Goal: Information Seeking & Learning: Learn about a topic

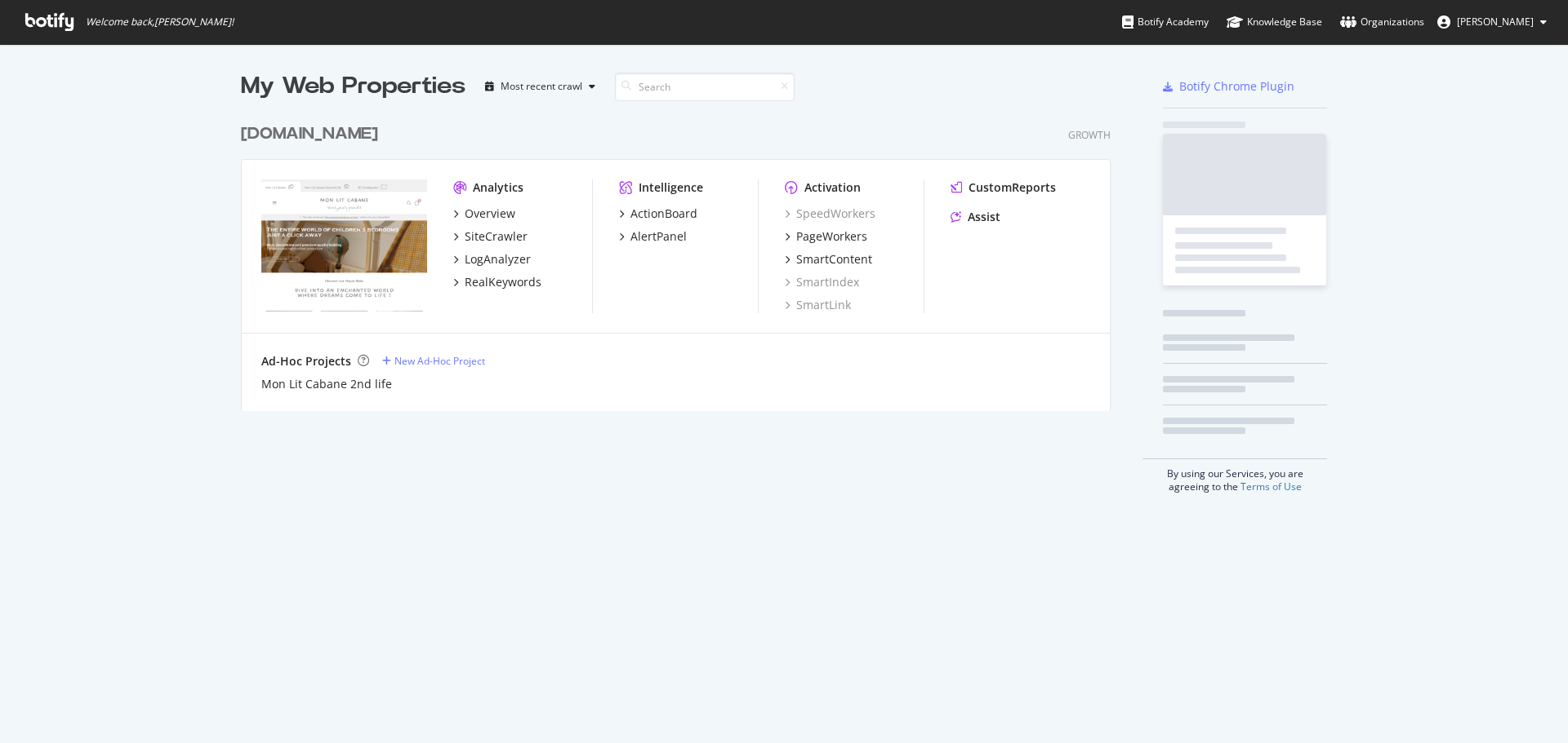
scroll to position [731, 1543]
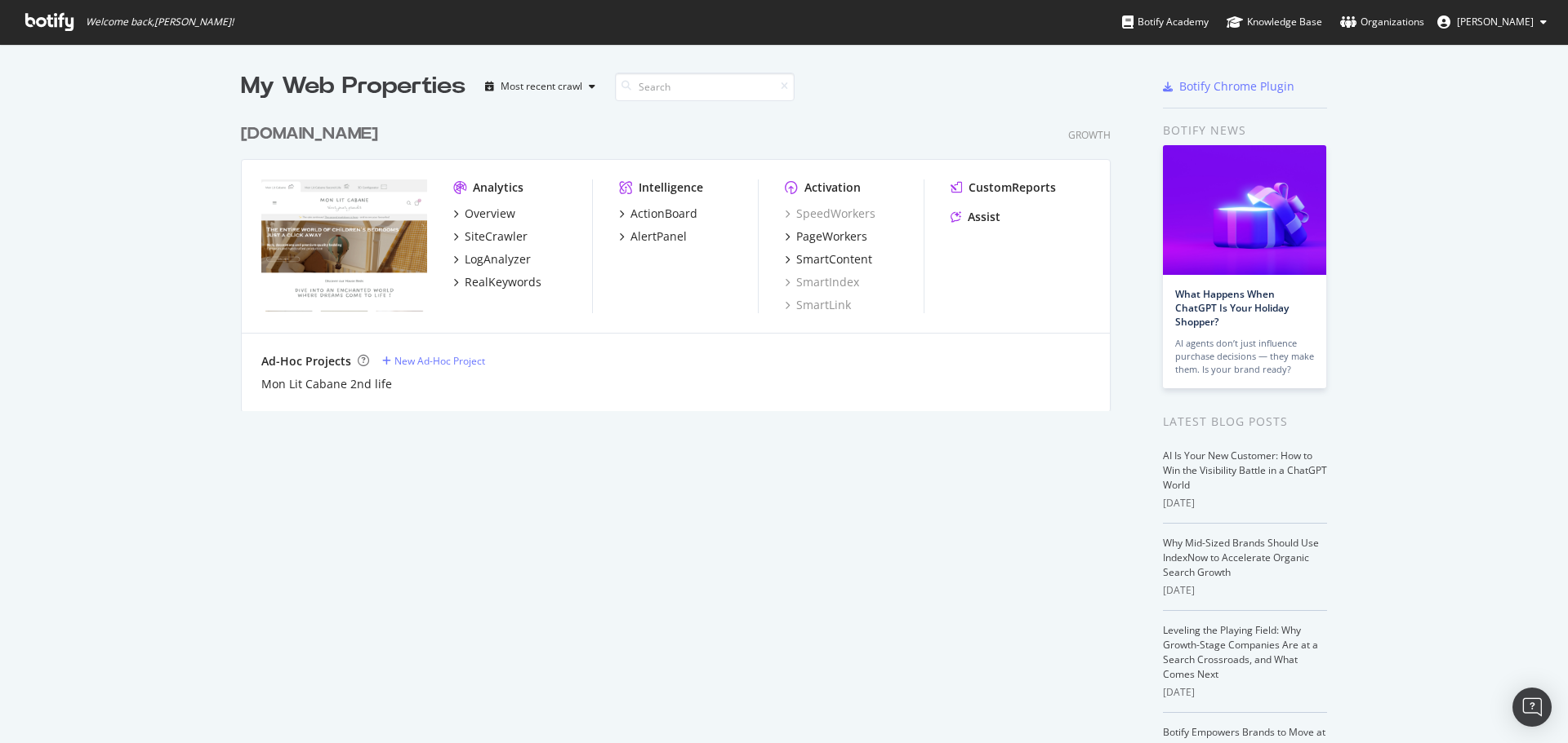
click at [361, 132] on div "[DOMAIN_NAME]" at bounding box center [310, 134] width 137 height 24
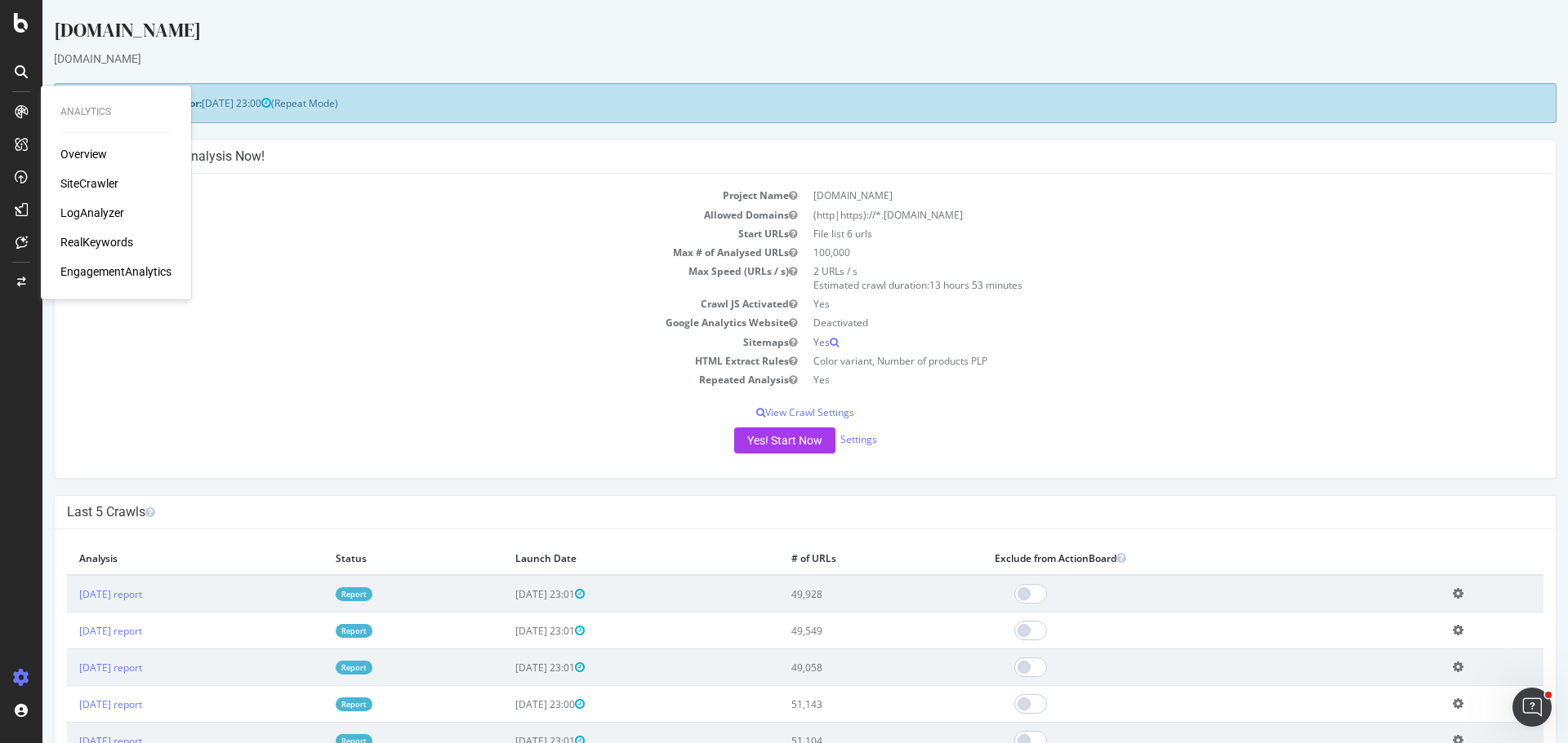
click at [109, 180] on div "SiteCrawler" at bounding box center [90, 183] width 58 height 16
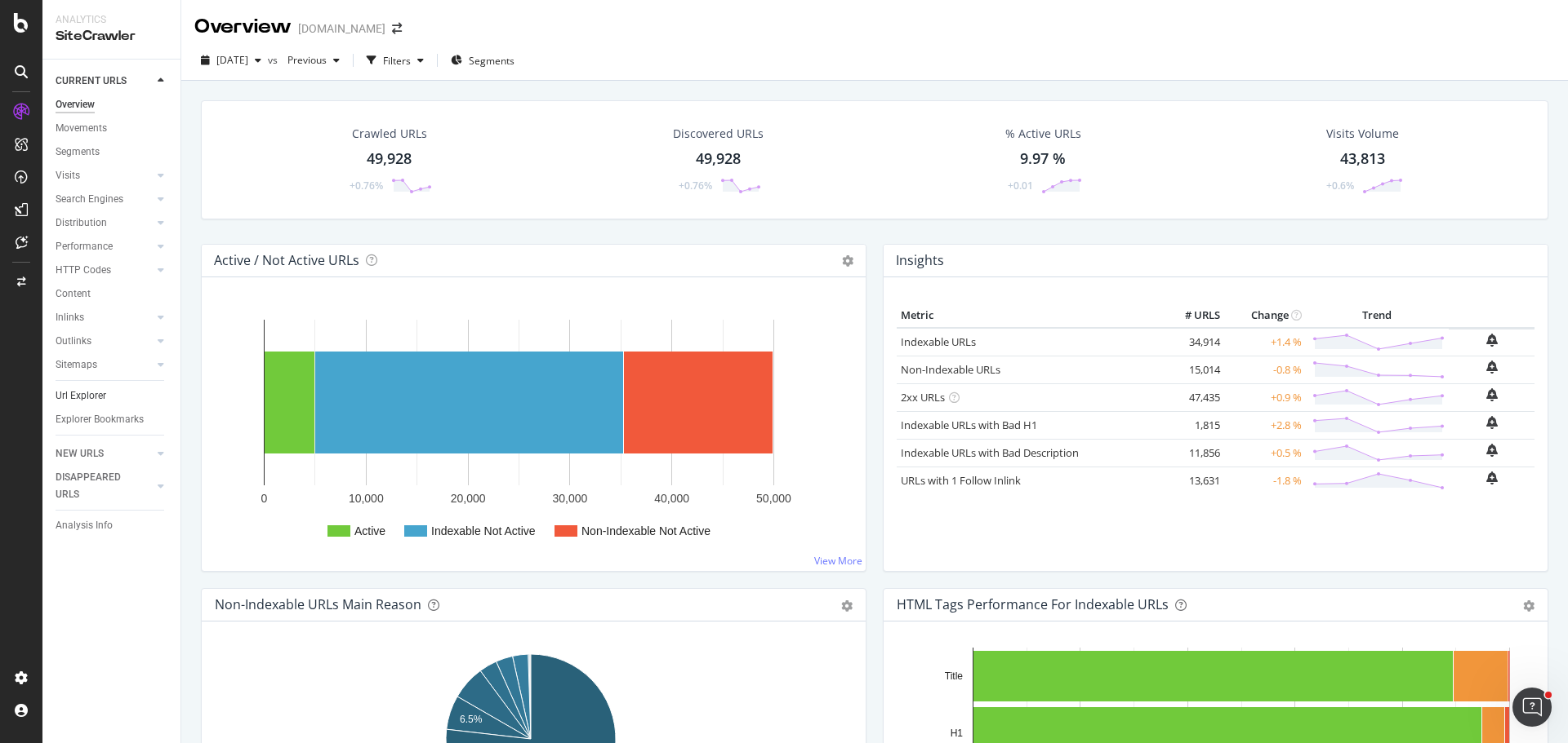
click at [116, 398] on link "Url Explorer" at bounding box center [113, 396] width 114 height 17
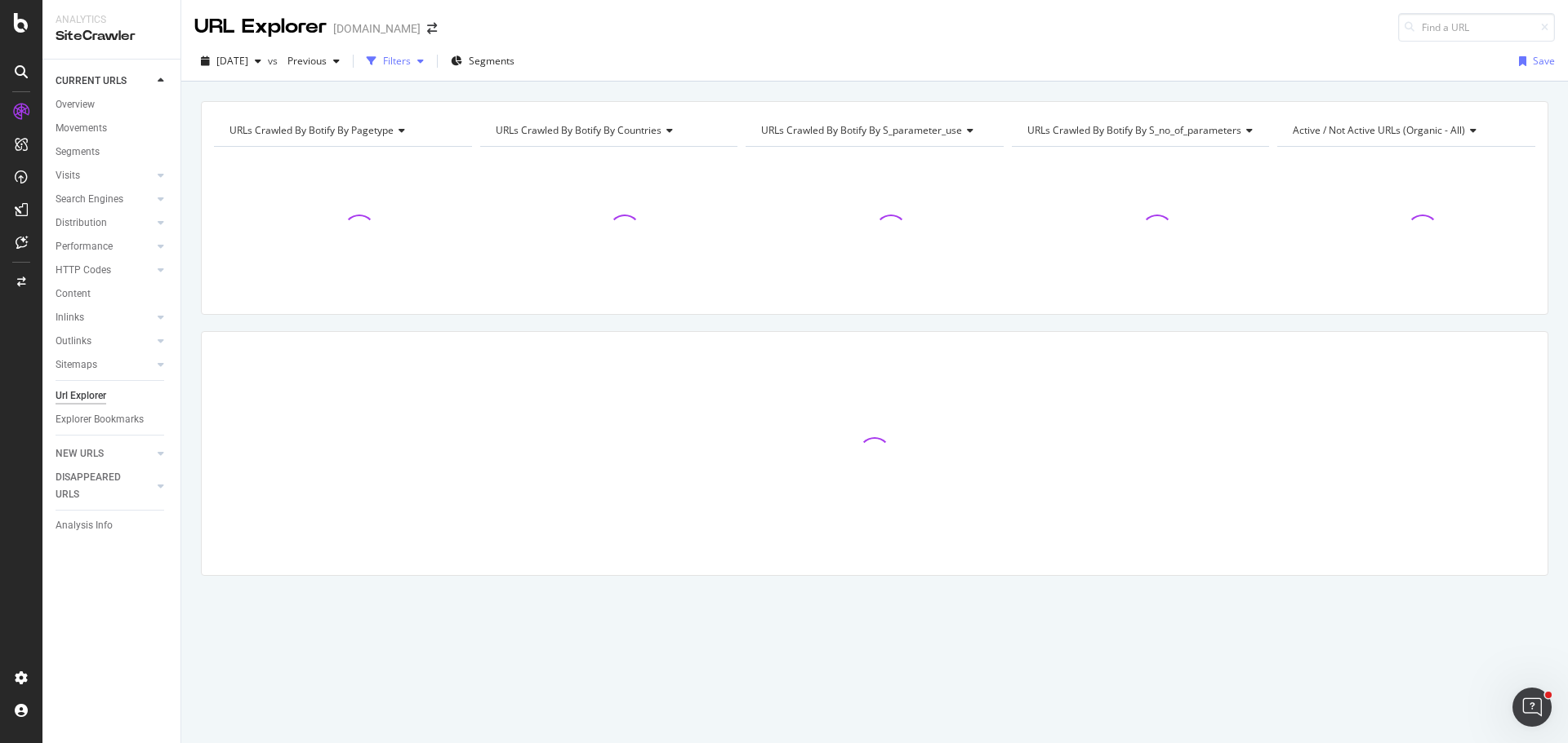
click at [411, 66] on div "Filters" at bounding box center [396, 61] width 28 height 13
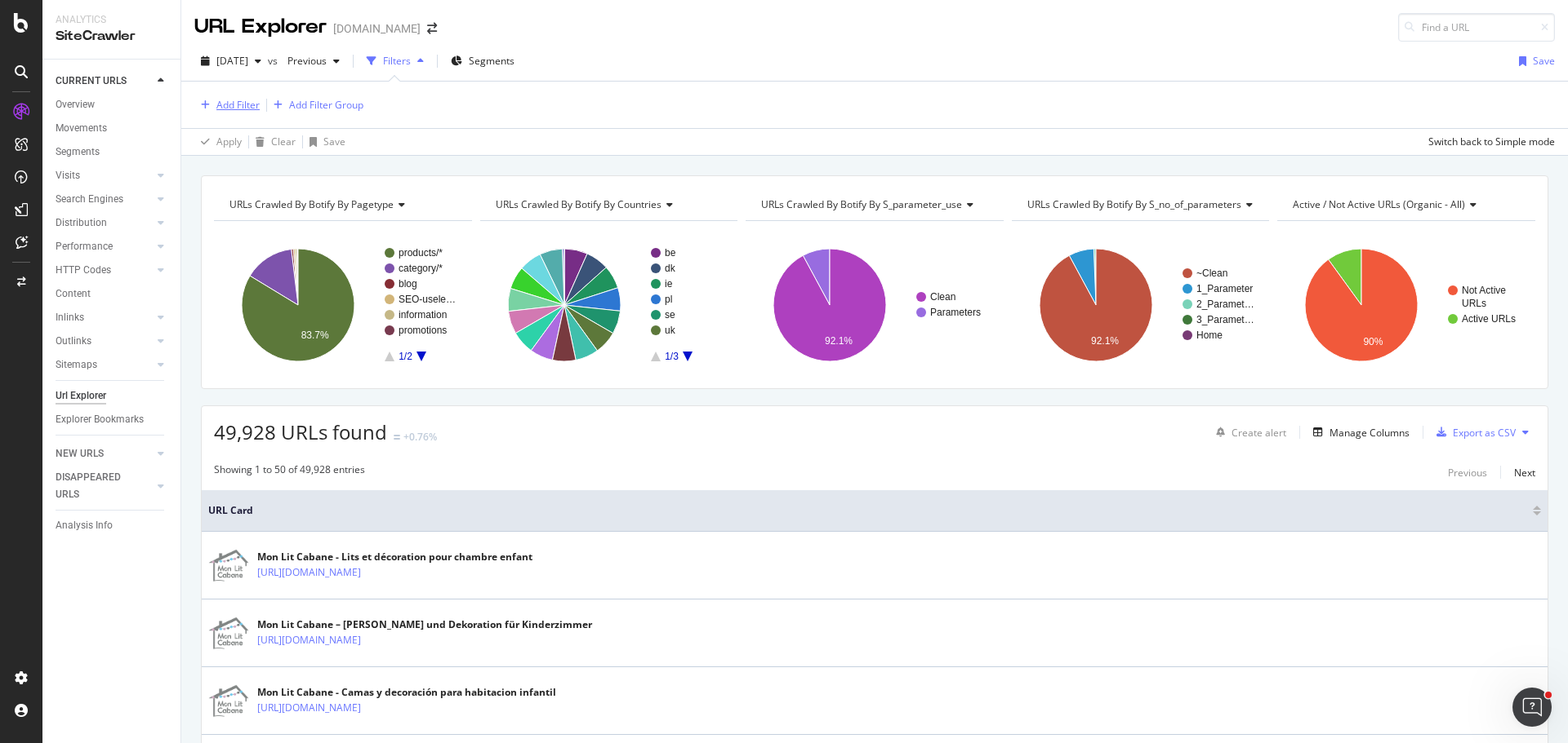
click at [235, 105] on div "Add Filter" at bounding box center [237, 105] width 43 height 13
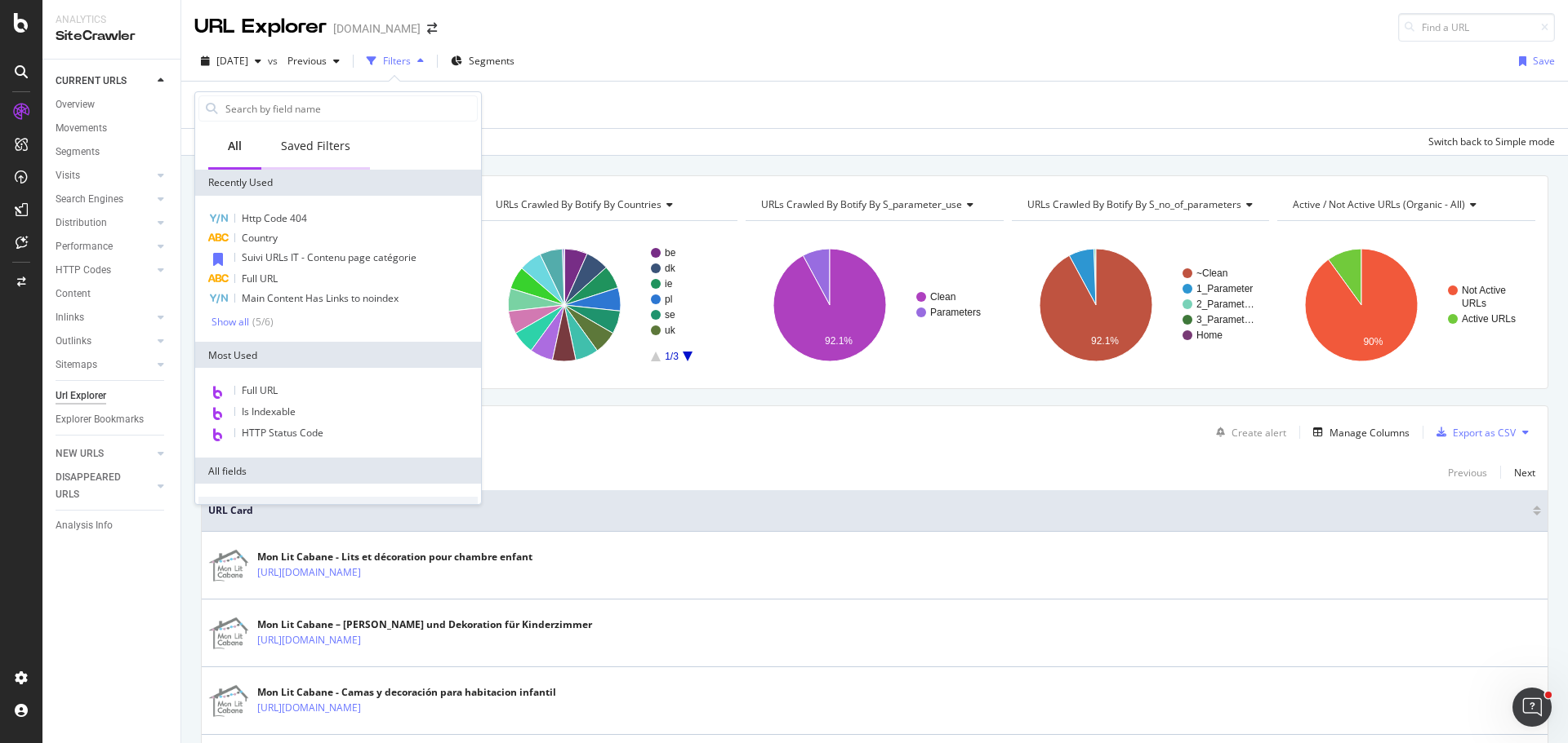
click at [307, 155] on div "Saved Filters" at bounding box center [315, 147] width 109 height 45
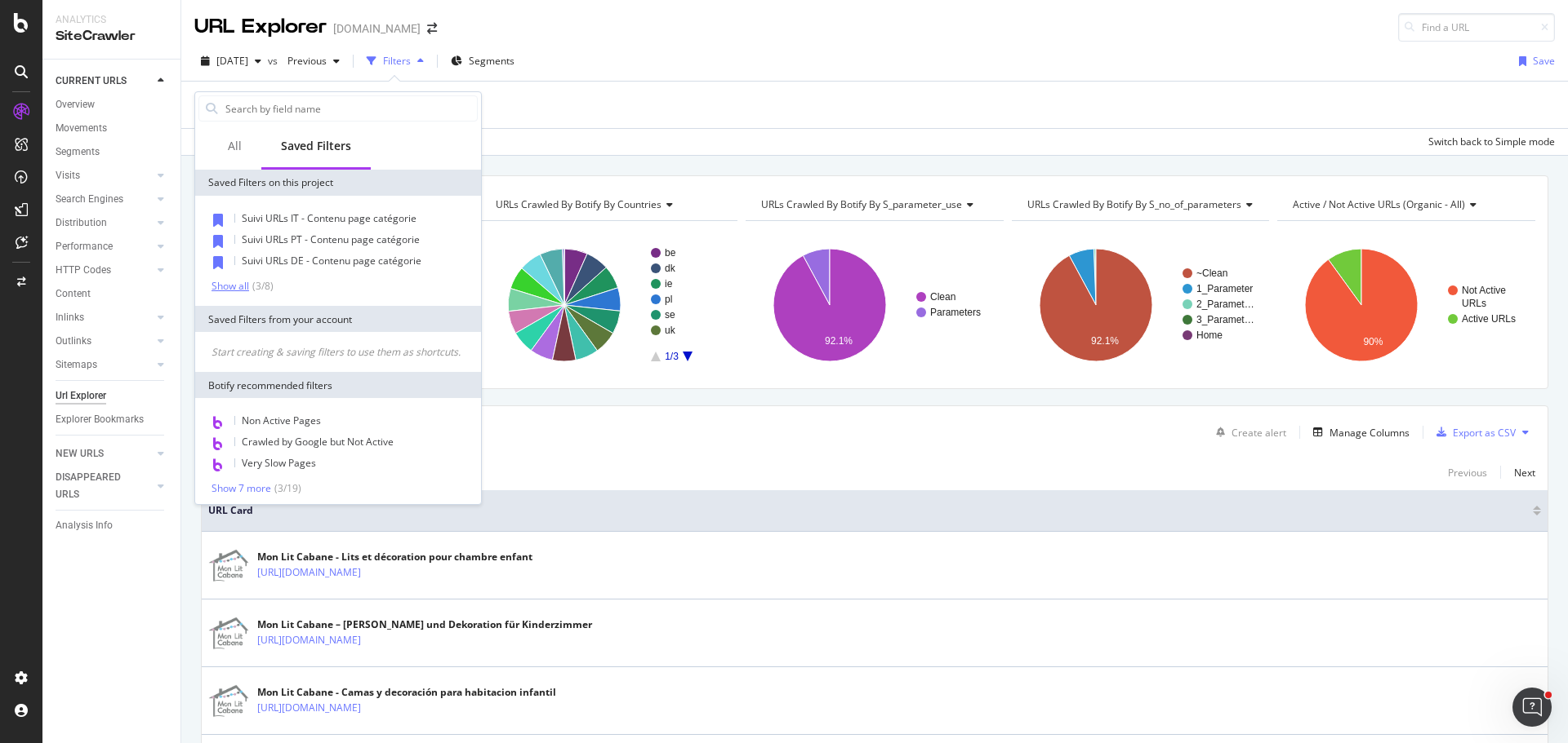
click at [230, 283] on div "Show all" at bounding box center [230, 286] width 38 height 12
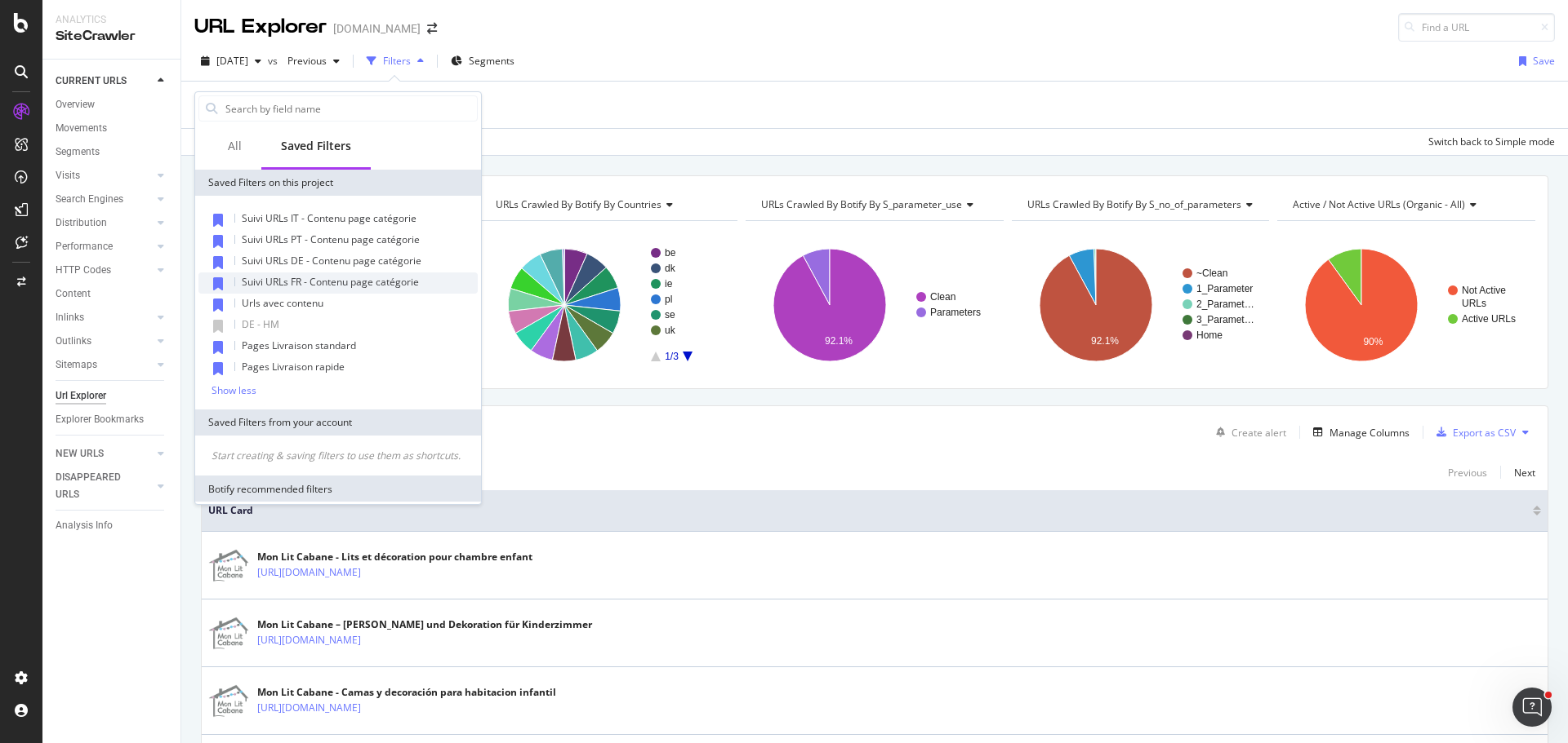
click at [355, 284] on span "Suivi URLs FR - Contenu page catégorie" at bounding box center [331, 281] width 177 height 13
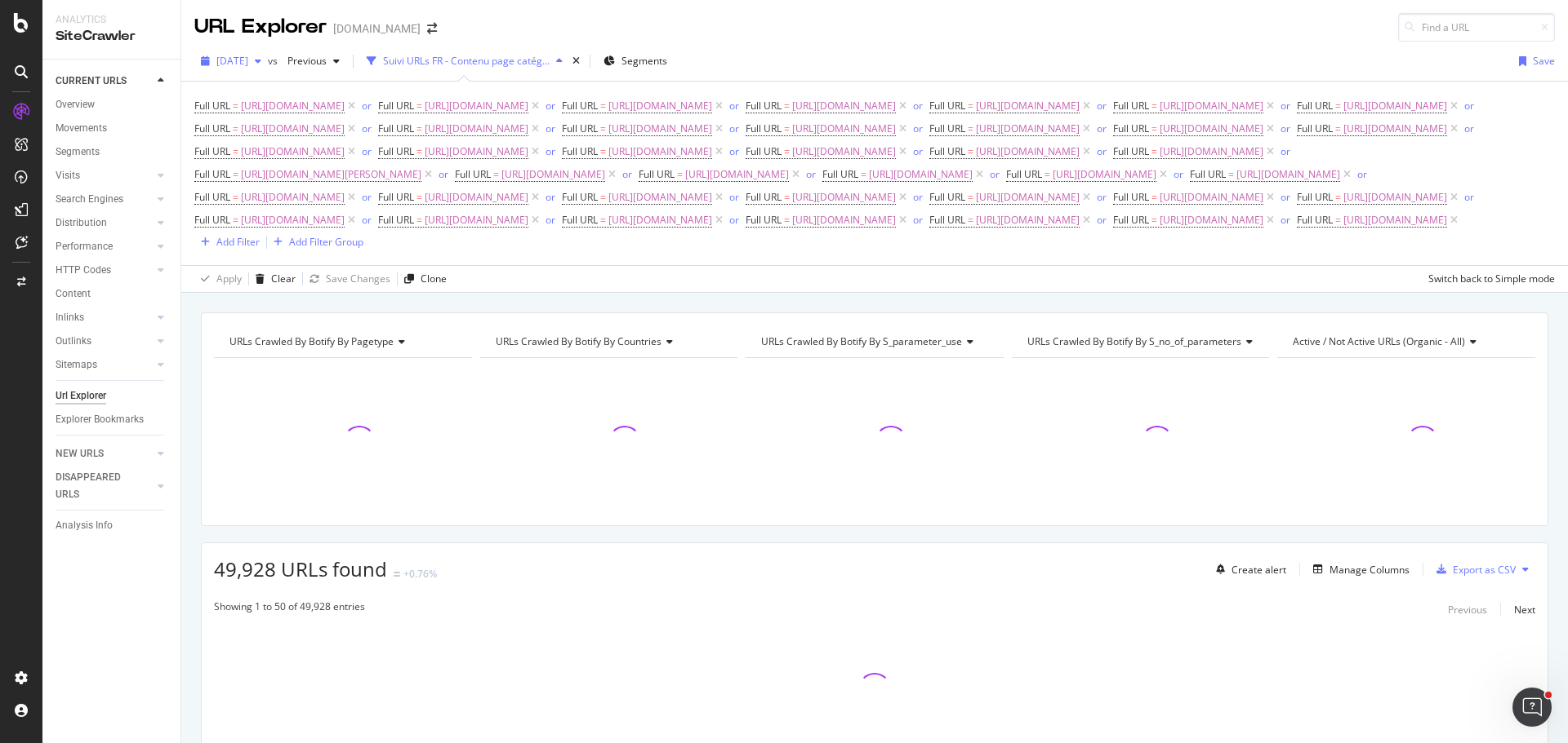
click at [248, 55] on span "2025 Aug. 9th" at bounding box center [231, 61] width 32 height 13
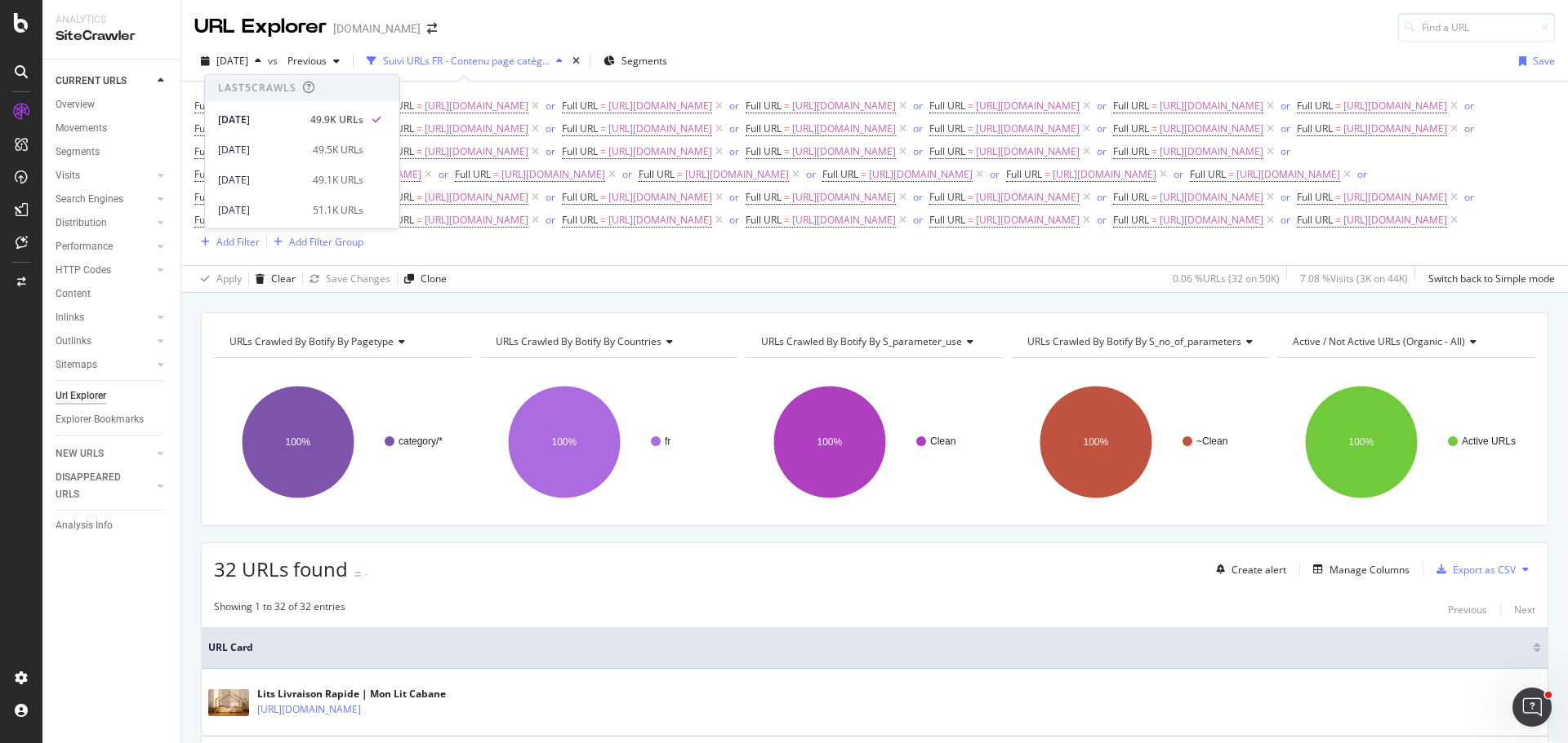
click at [756, 38] on div "URL Explorer monlitcabane.com" at bounding box center [875, 20] width 1387 height 41
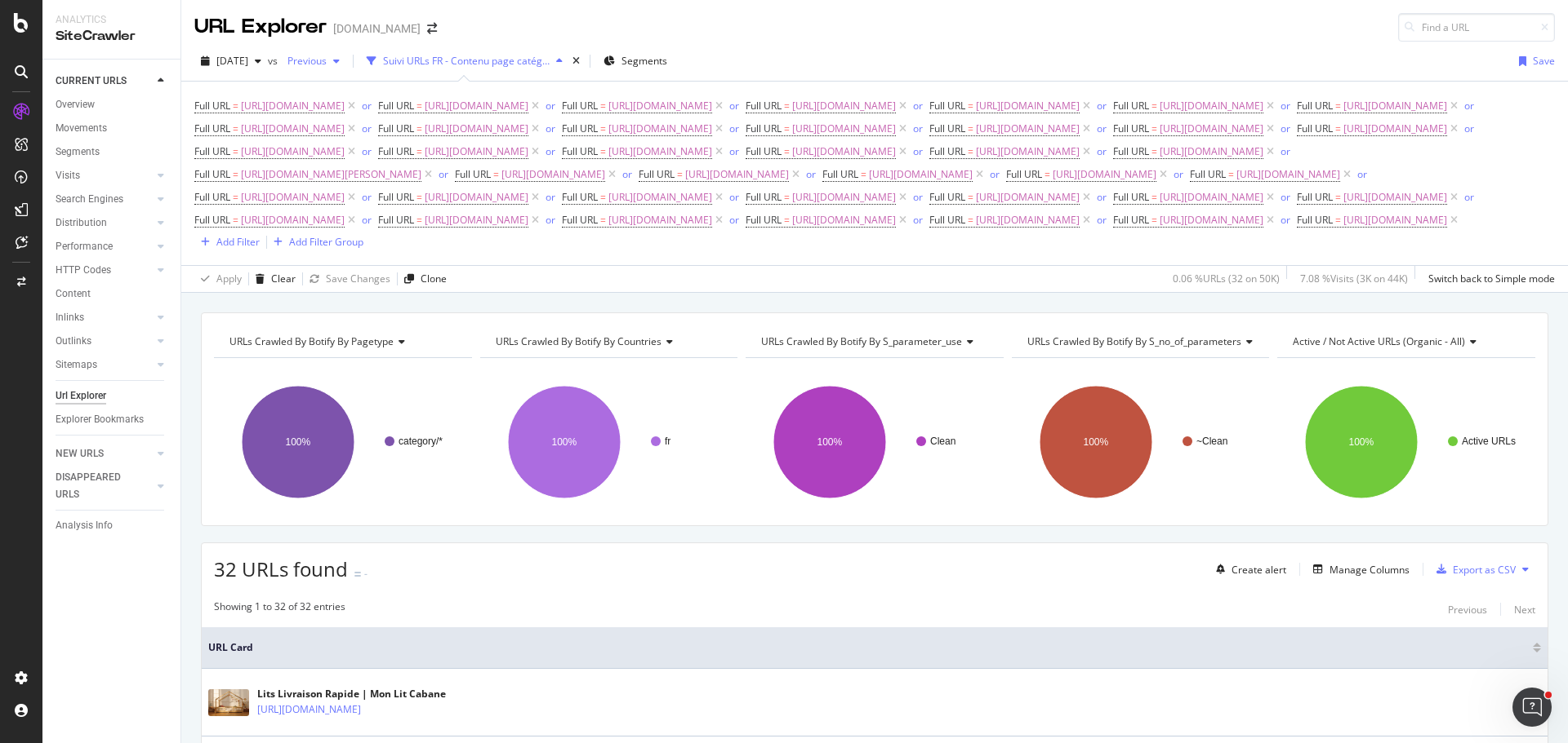
click at [327, 63] on span "Previous" at bounding box center [303, 61] width 45 height 13
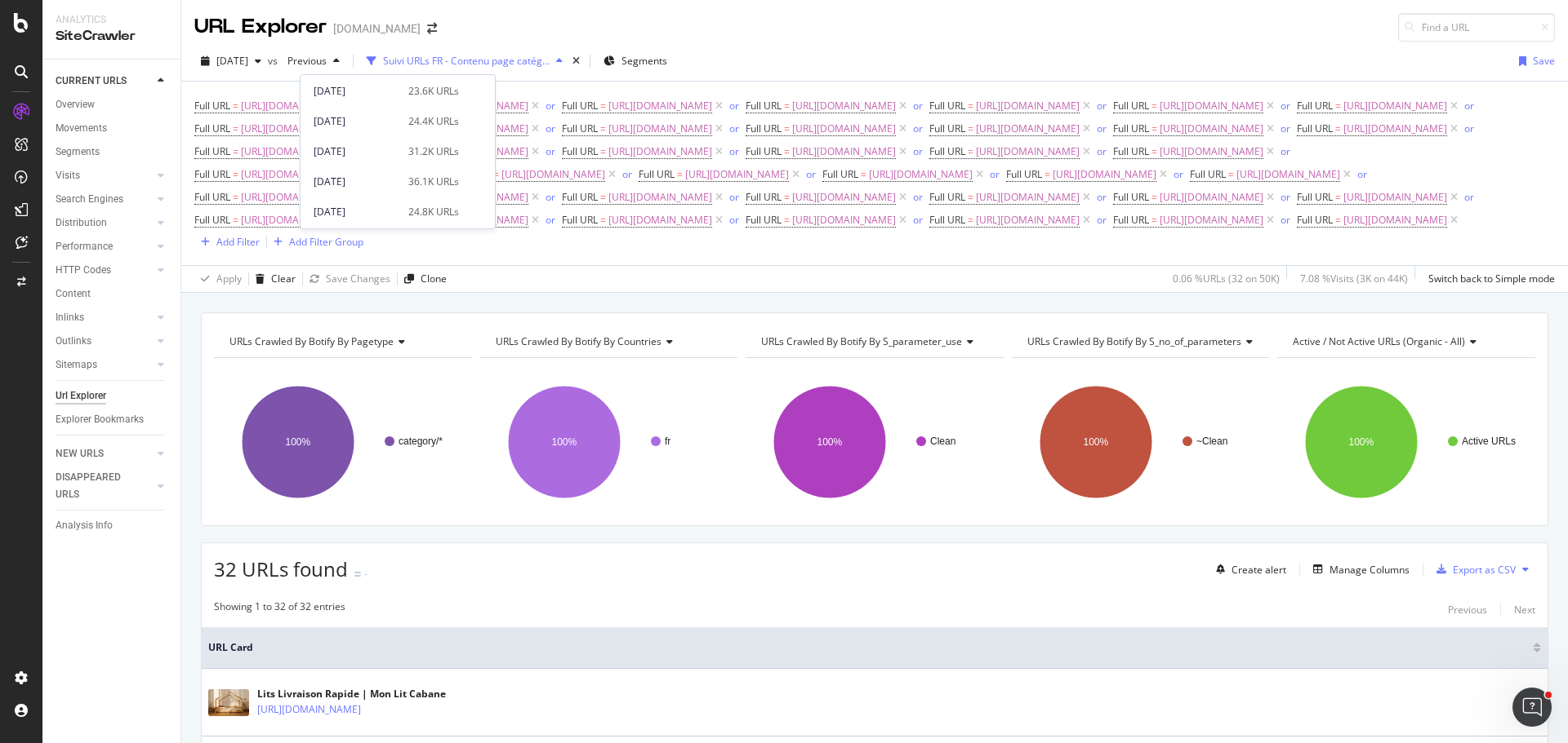
scroll to position [245, 0]
click at [408, 175] on div "23.6K URLs" at bounding box center [433, 172] width 50 height 14
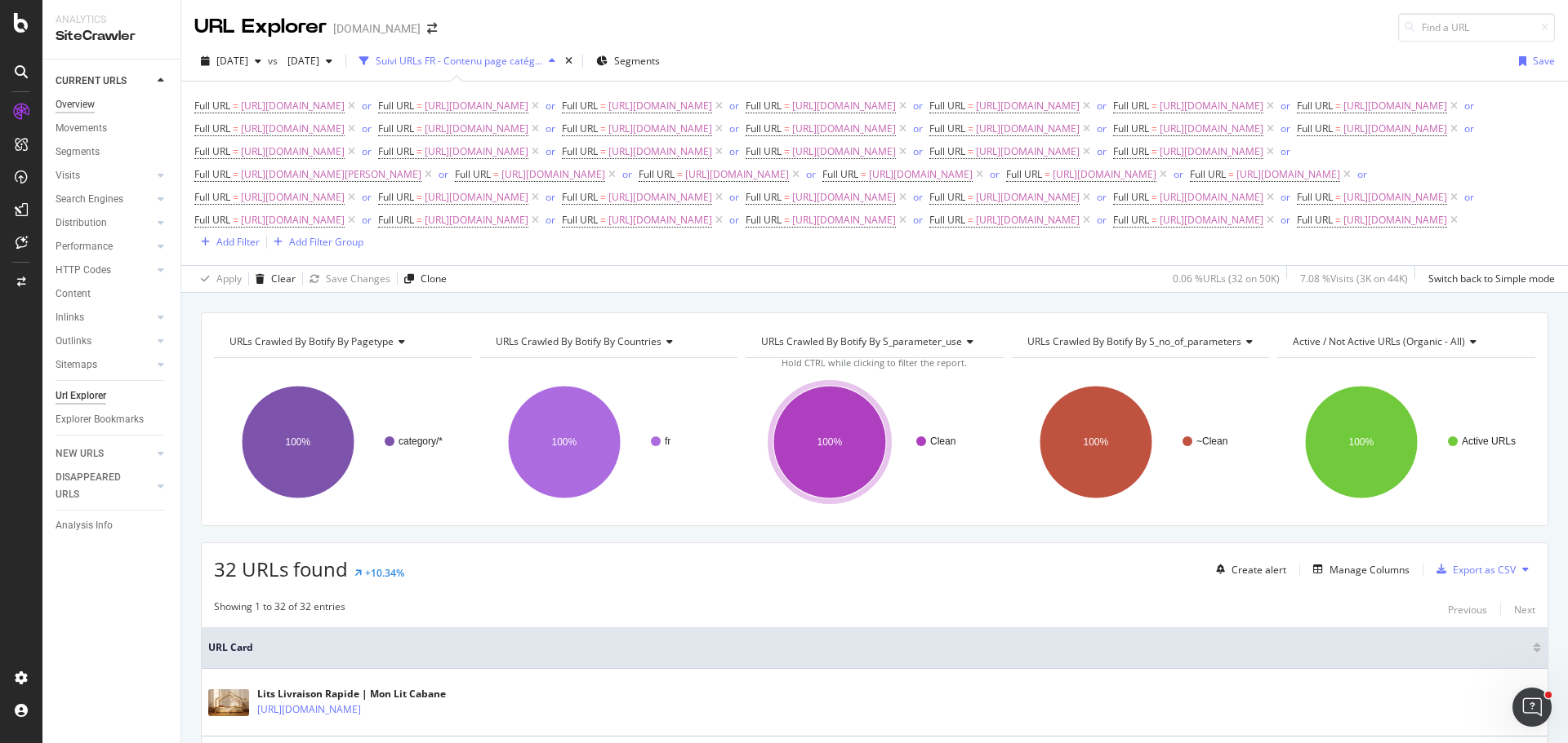
click at [86, 104] on div "Overview" at bounding box center [75, 105] width 40 height 17
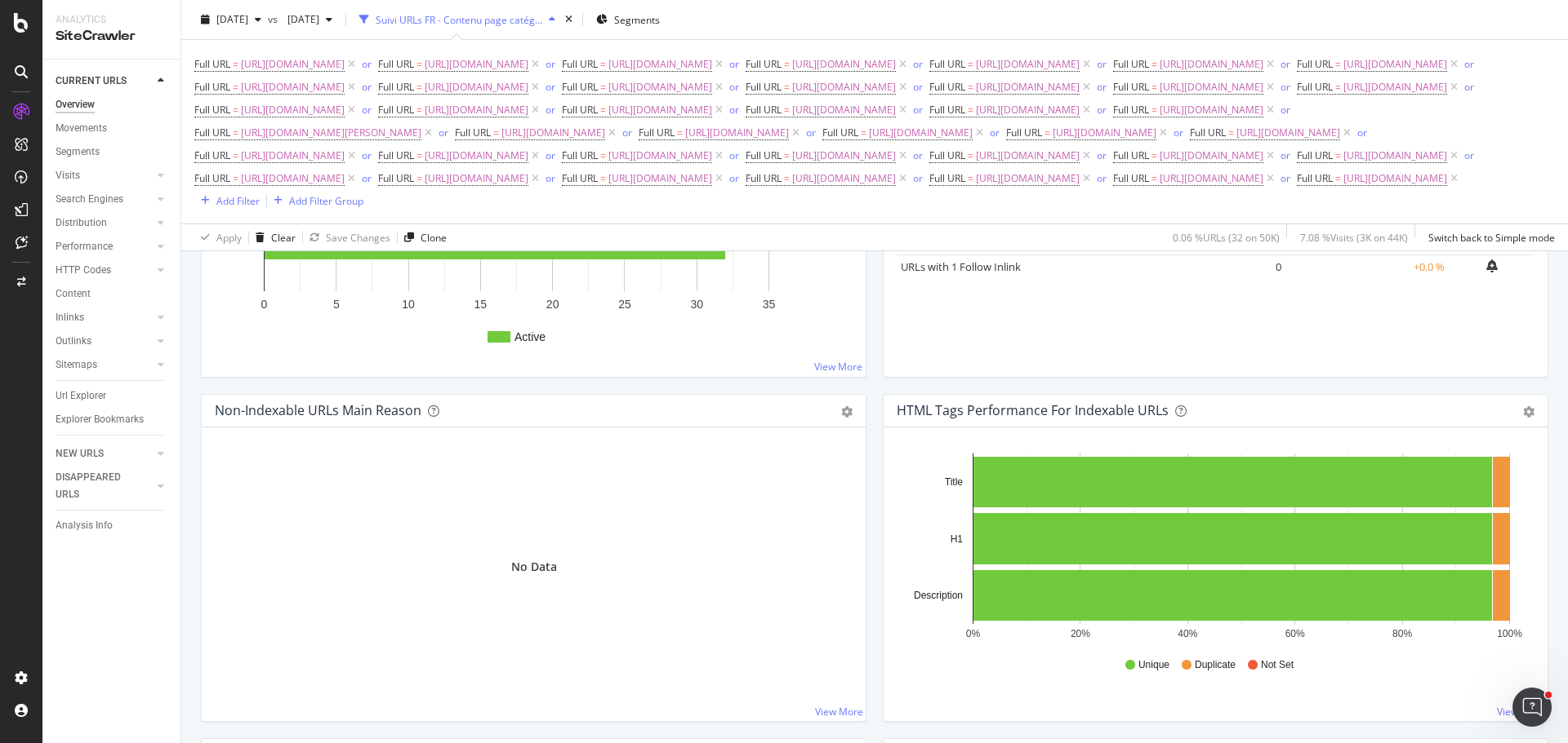
scroll to position [490, 0]
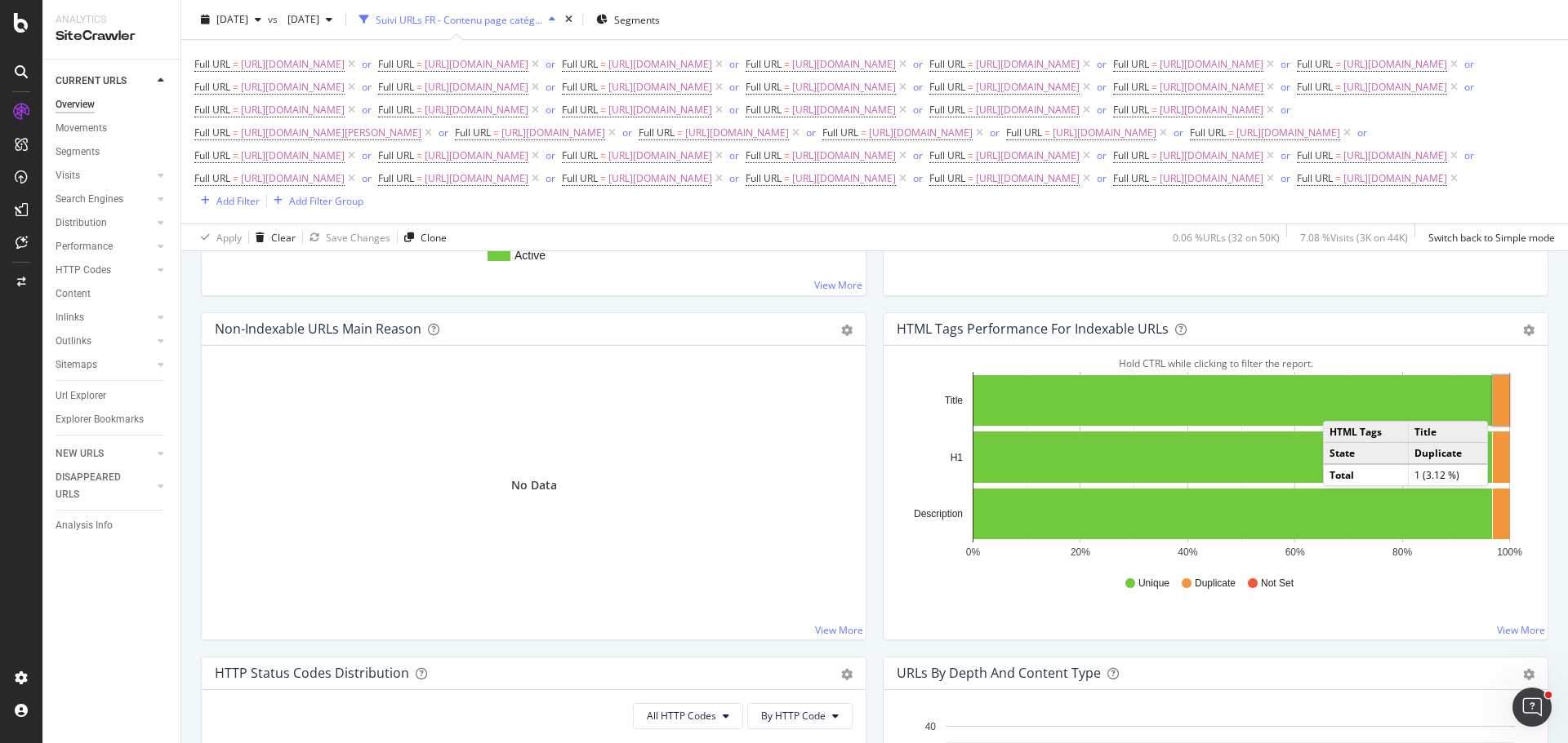
click at [1493, 426] on rect "A chart." at bounding box center [1500, 400] width 16 height 50
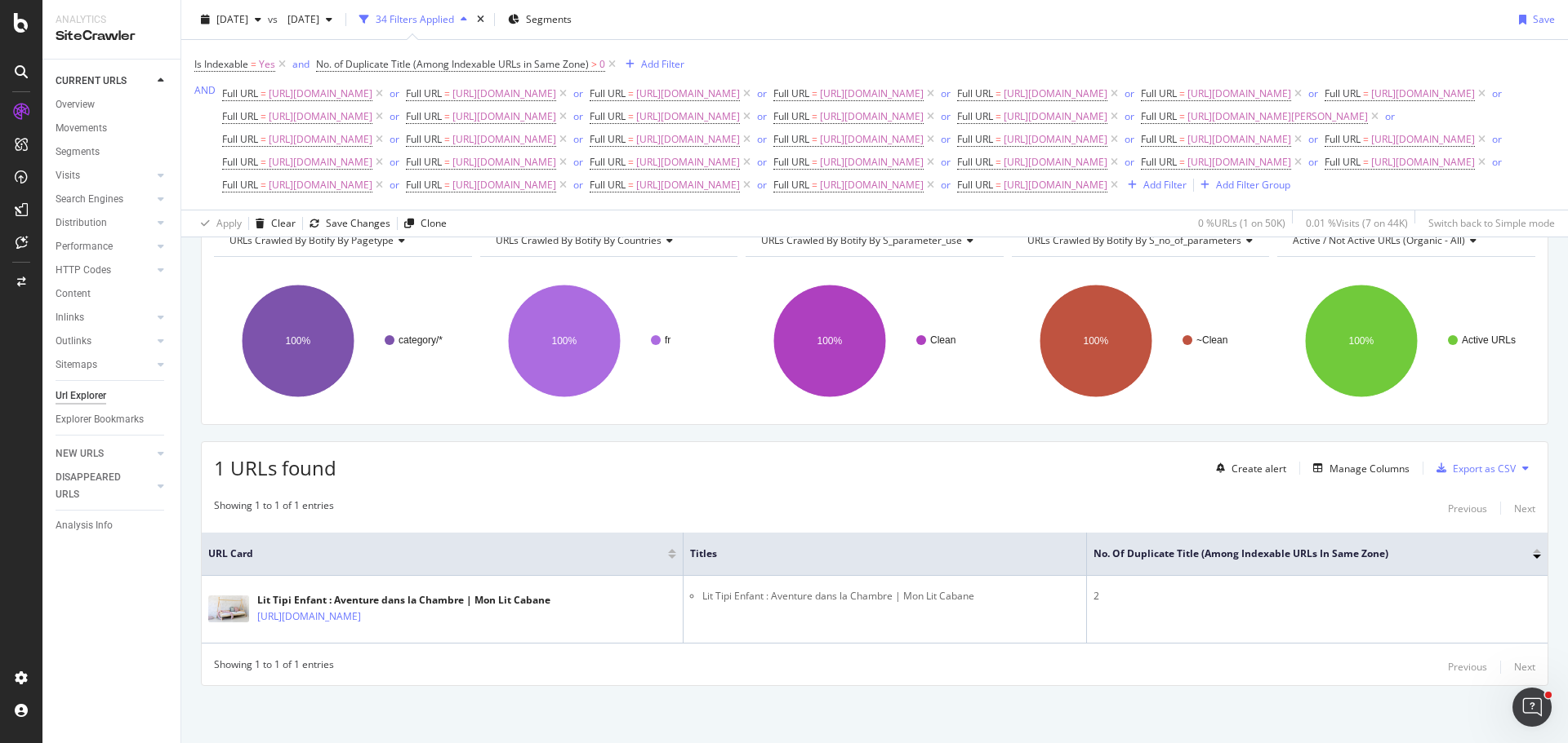
scroll to position [156, 0]
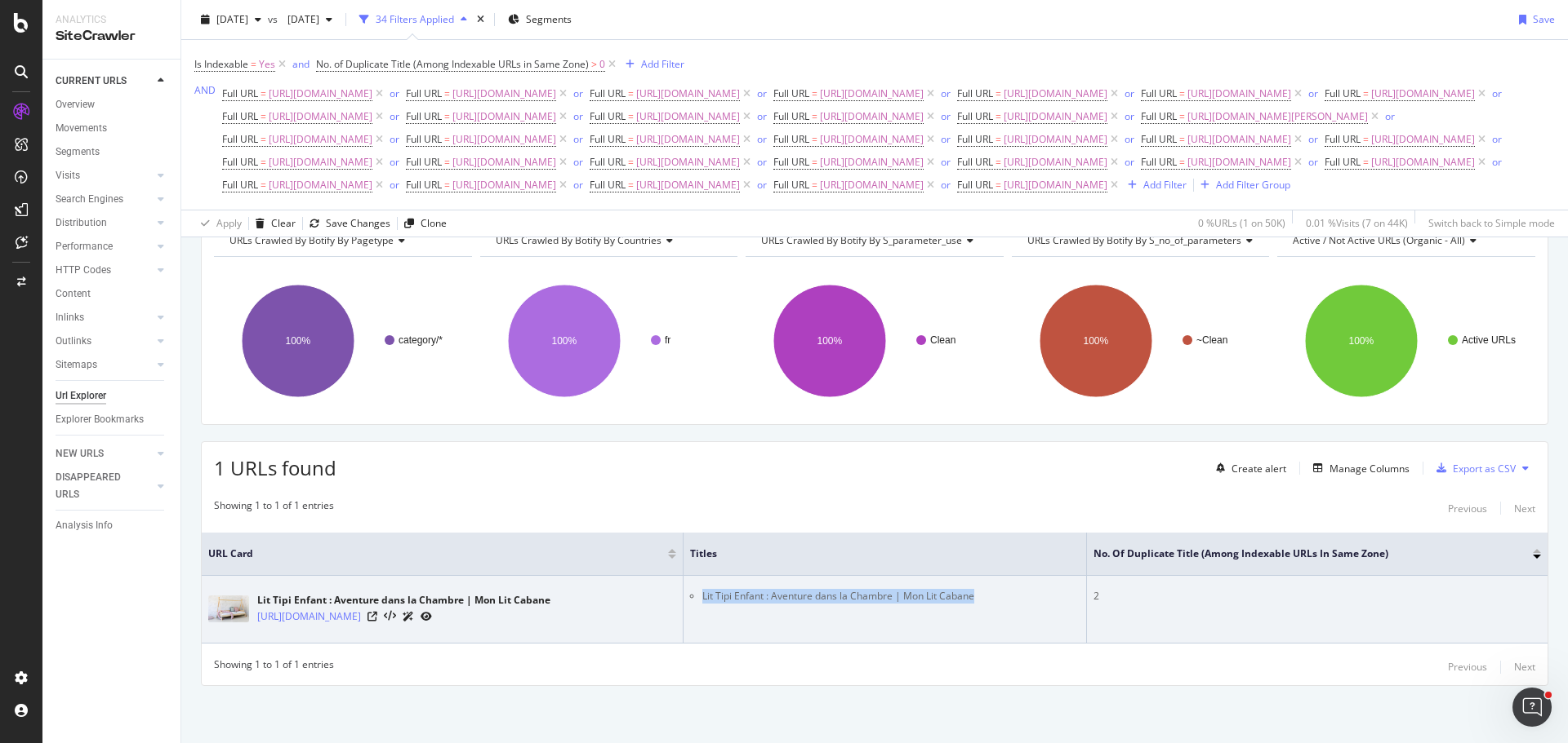
drag, startPoint x: 693, startPoint y: 597, endPoint x: 999, endPoint y: 597, distance: 306.0
click at [999, 597] on ul "Lit Tipi Enfant : Aventure dans la Chambre | Mon Lit Cabane" at bounding box center [884, 596] width 390 height 14
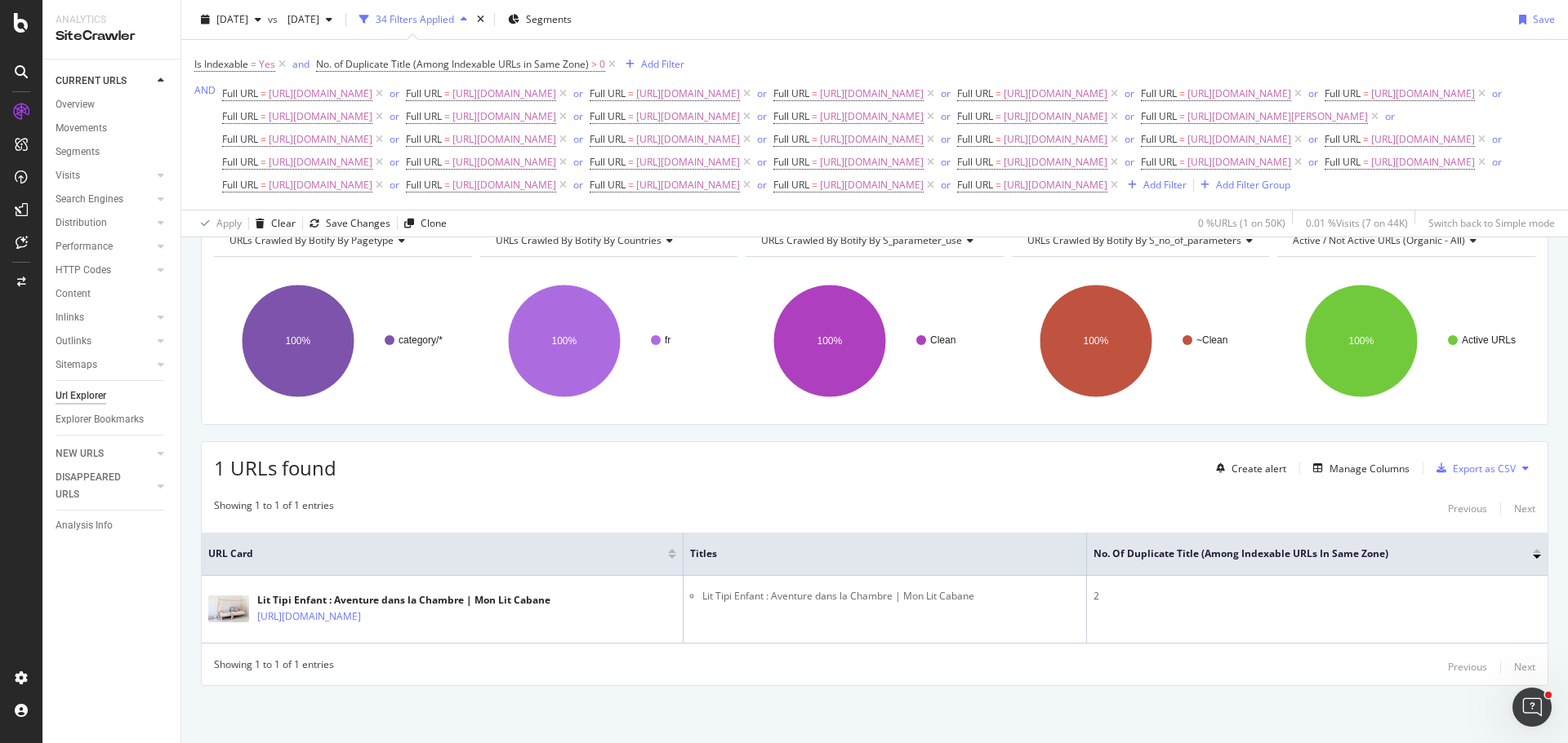
click at [892, 698] on div "URLs Crawled By Botify By pagetype Chart (by Value) Table Expand Export as CSV …" at bounding box center [875, 477] width 1387 height 532
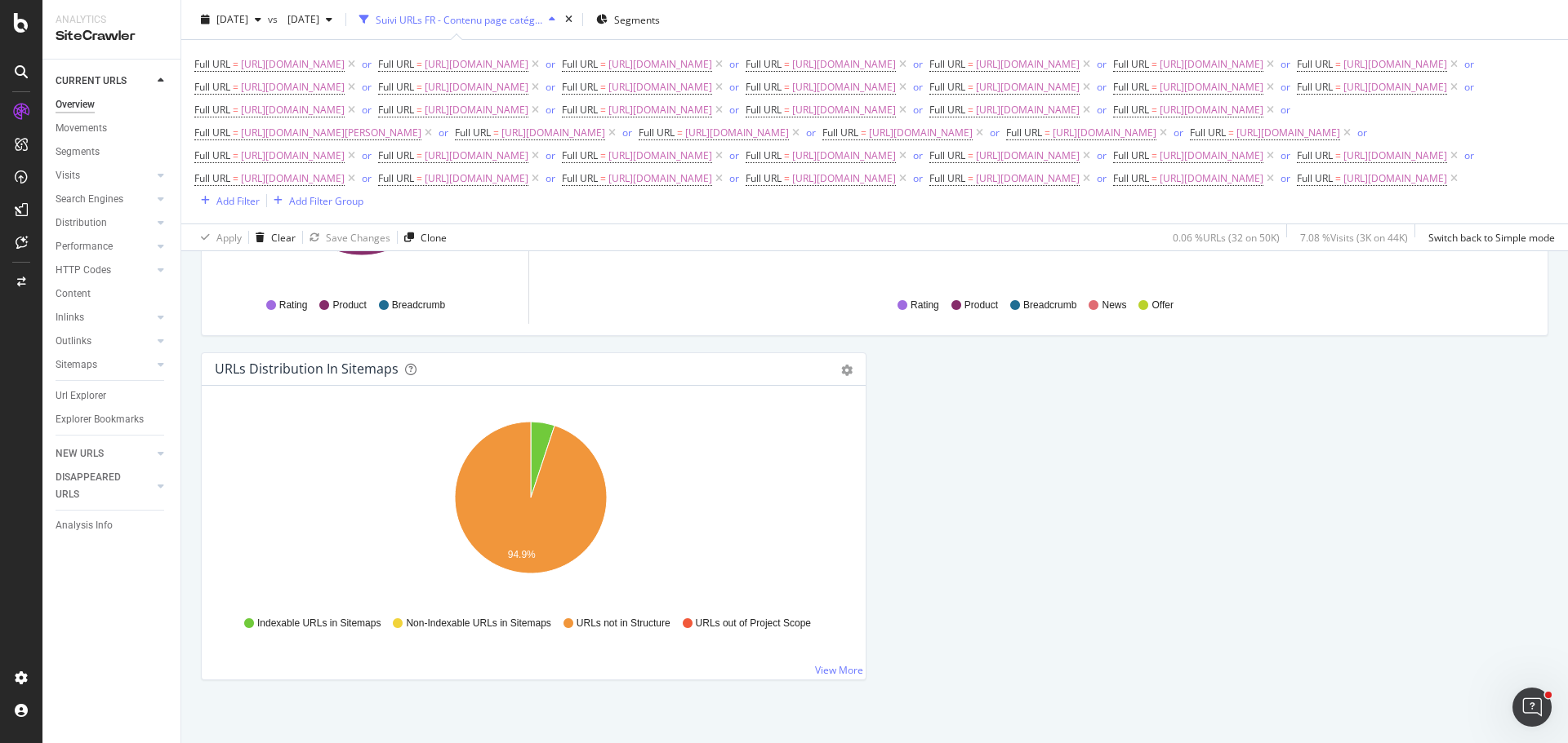
scroll to position [1908, 0]
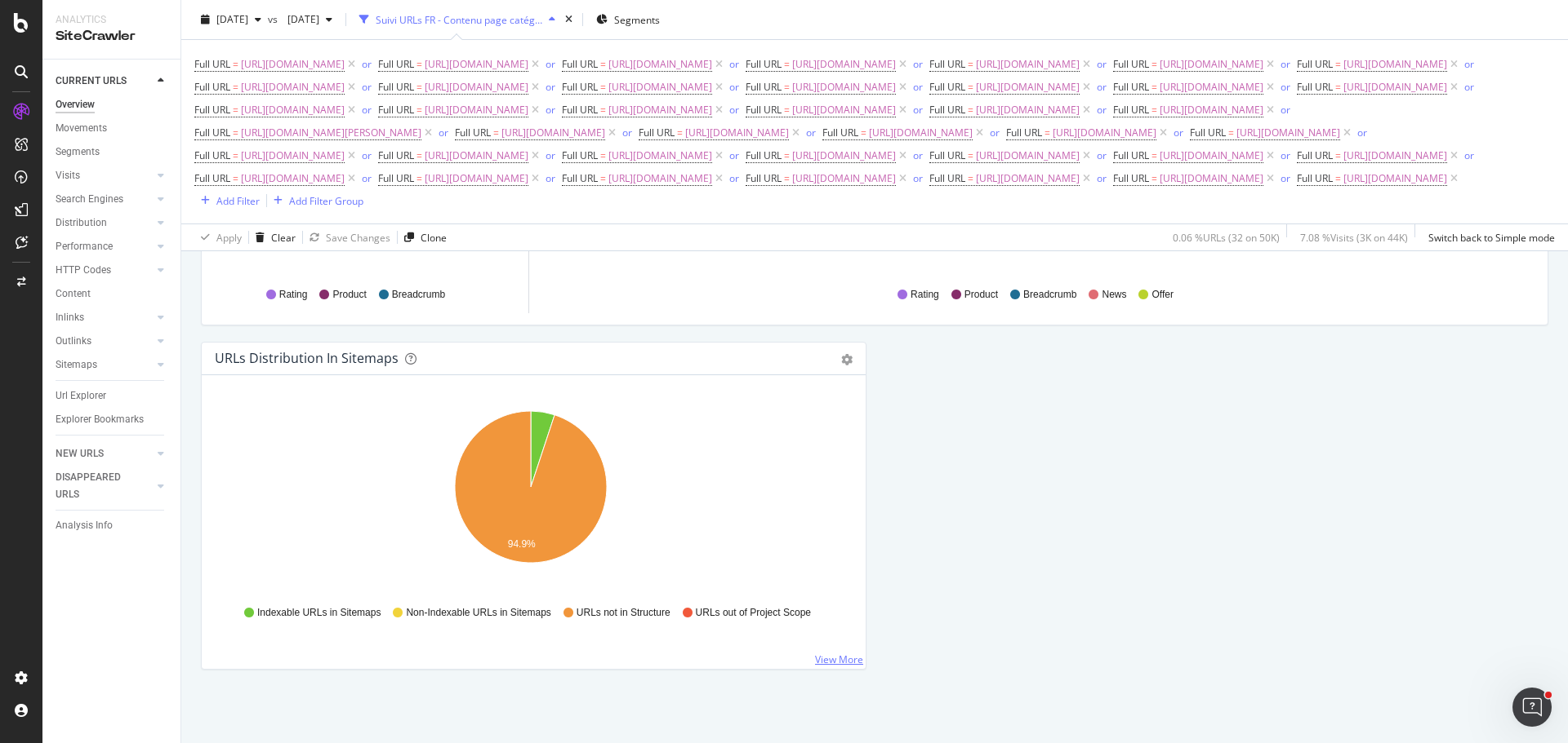
click at [823, 658] on link "View More" at bounding box center [839, 659] width 48 height 13
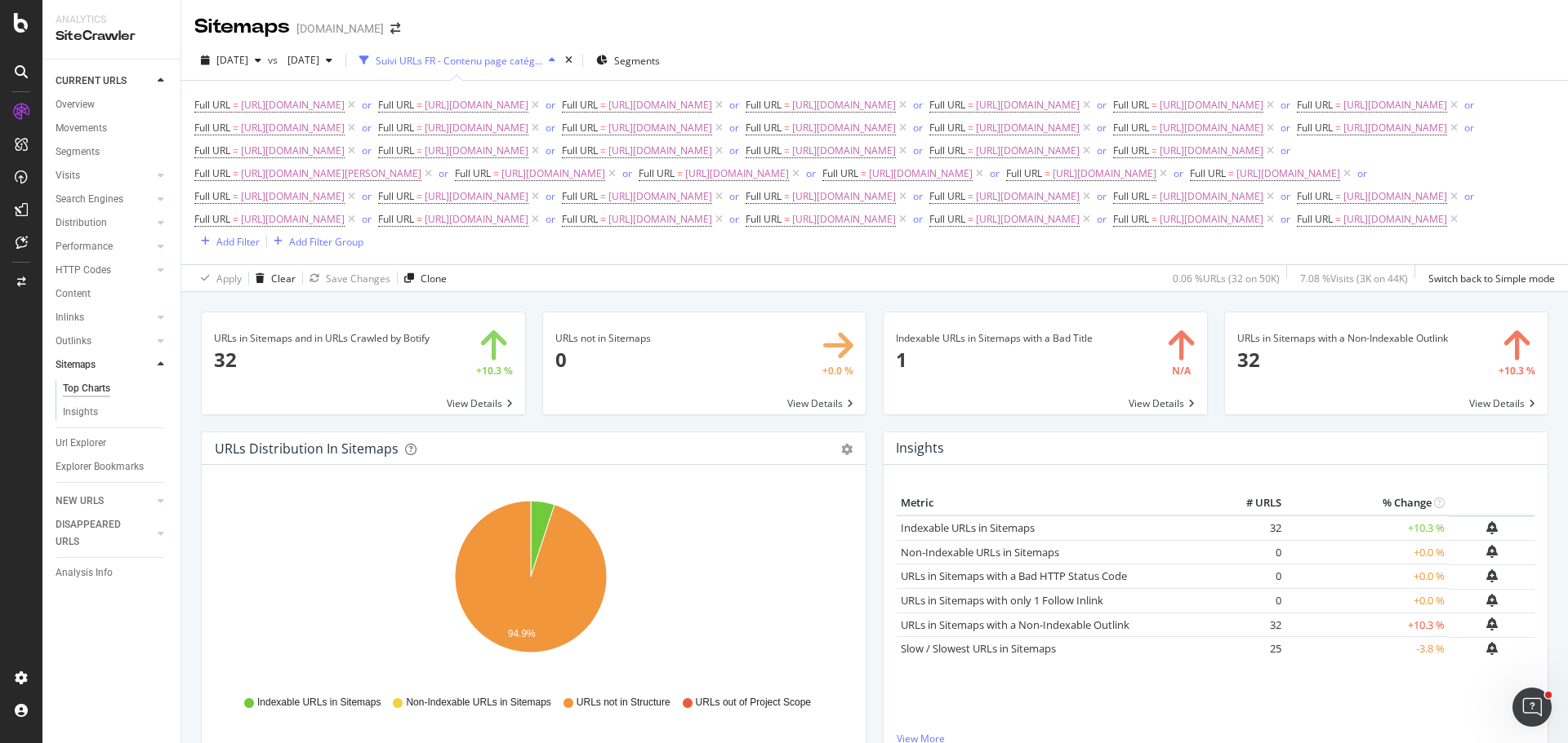
drag, startPoint x: 82, startPoint y: 95, endPoint x: 478, endPoint y: 139, distance: 398.4
click at [82, 96] on div "Overview" at bounding box center [75, 105] width 40 height 17
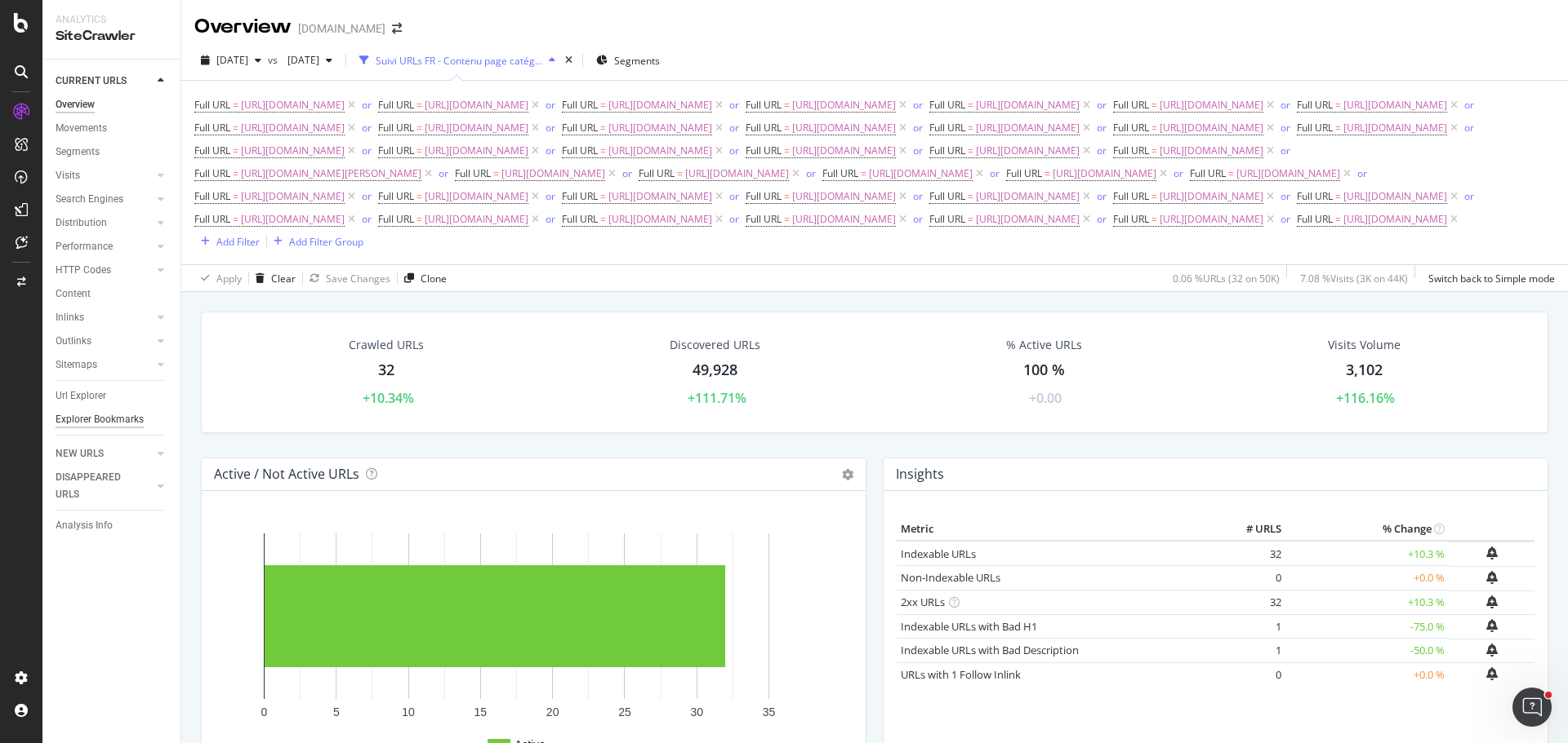
click at [130, 417] on div "Explorer Bookmarks" at bounding box center [99, 420] width 88 height 17
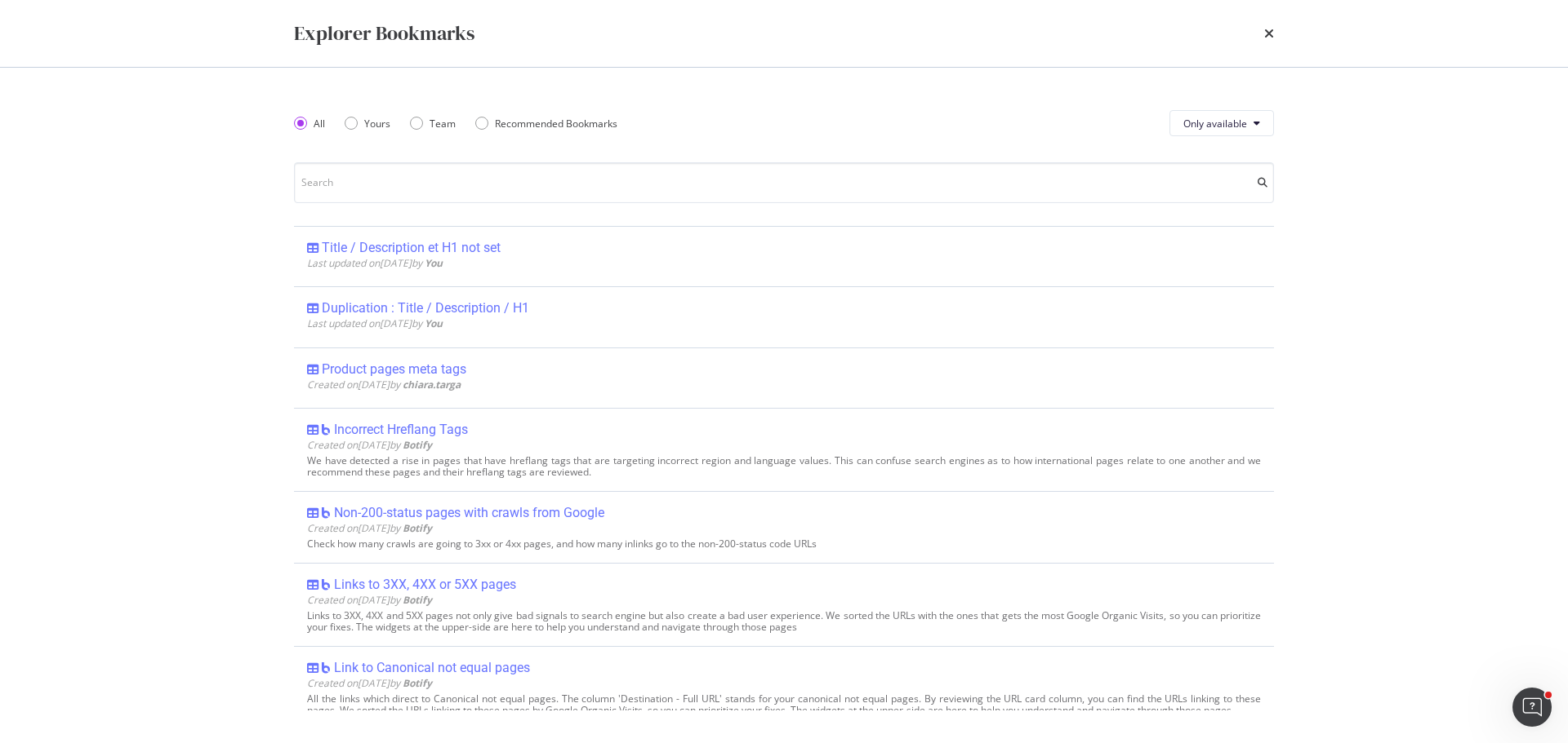
click at [1269, 26] on div "times" at bounding box center [1269, 33] width 10 height 28
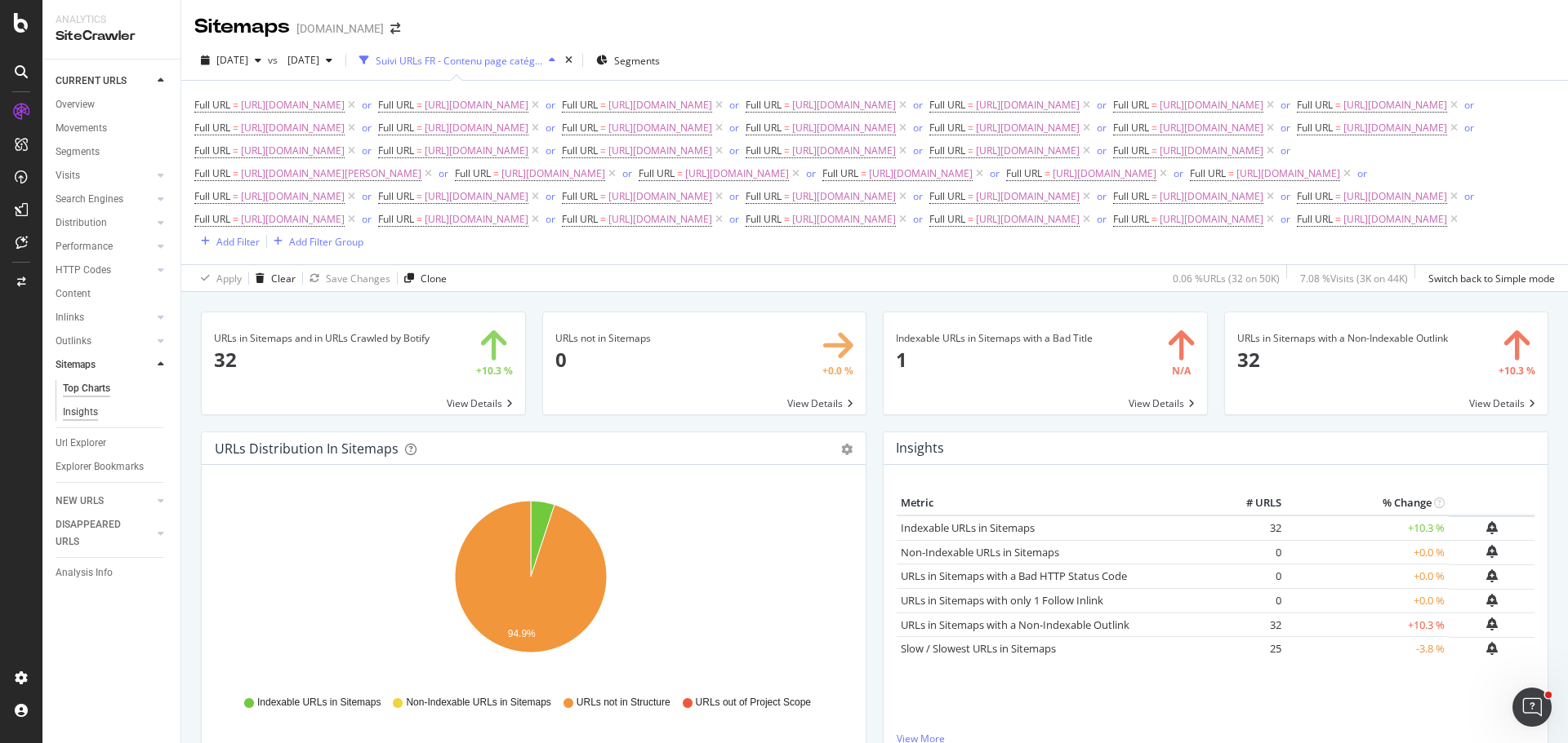
click at [91, 411] on div "Insights" at bounding box center [80, 412] width 35 height 17
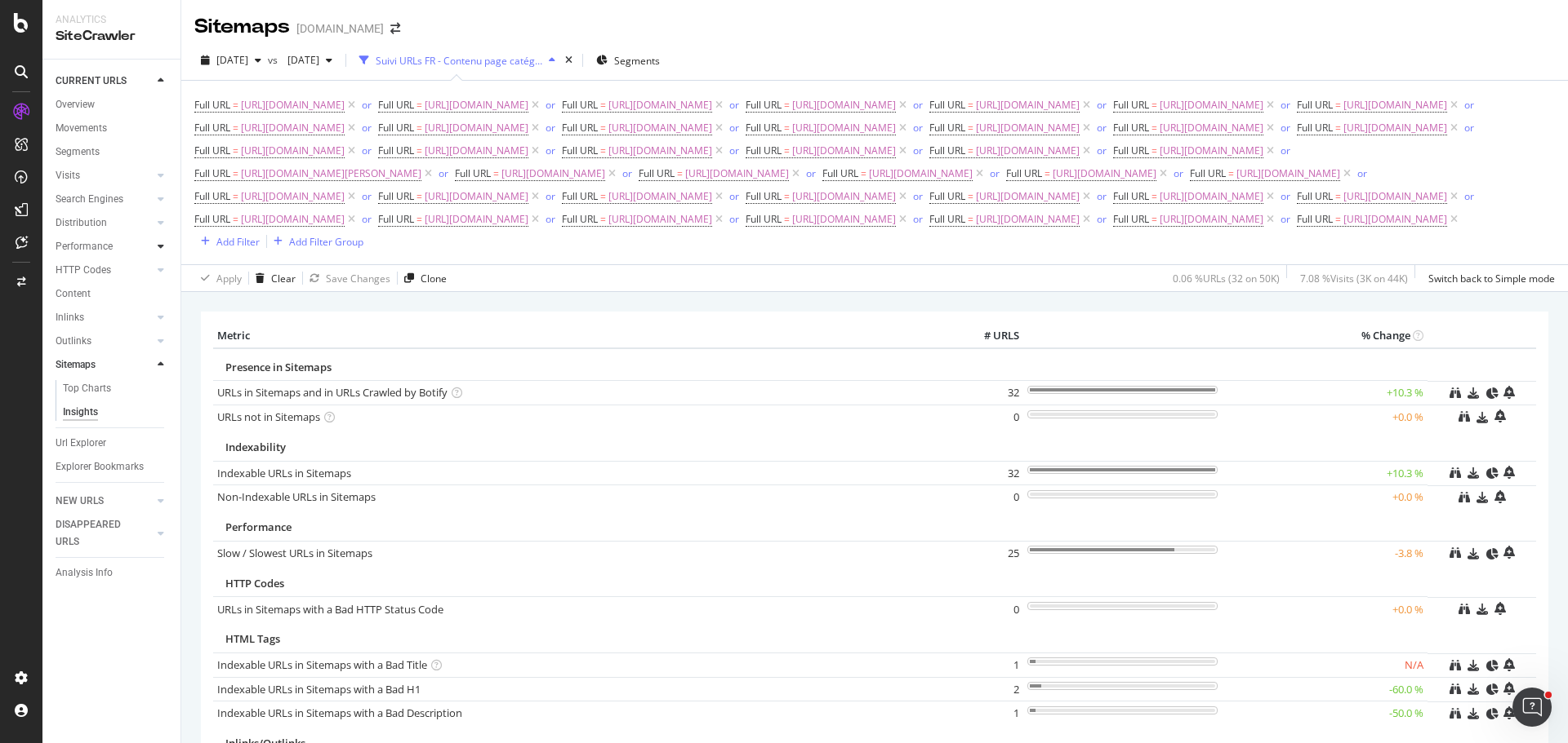
click at [157, 242] on div at bounding box center [160, 246] width 16 height 16
click at [134, 221] on link "Distribution" at bounding box center [104, 224] width 97 height 17
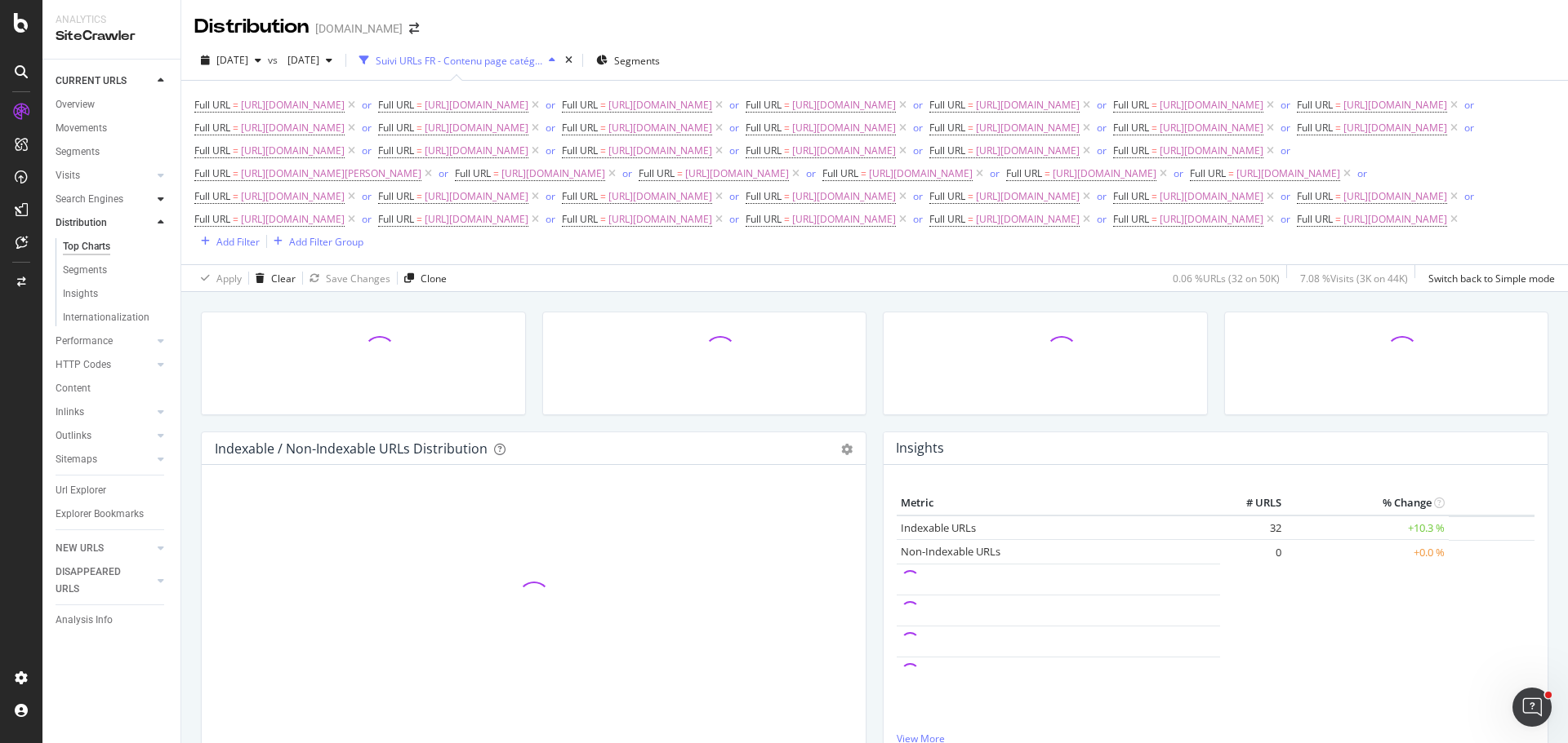
click at [161, 199] on icon at bounding box center [160, 199] width 7 height 10
click at [116, 199] on div "Search Engines" at bounding box center [90, 199] width 68 height 17
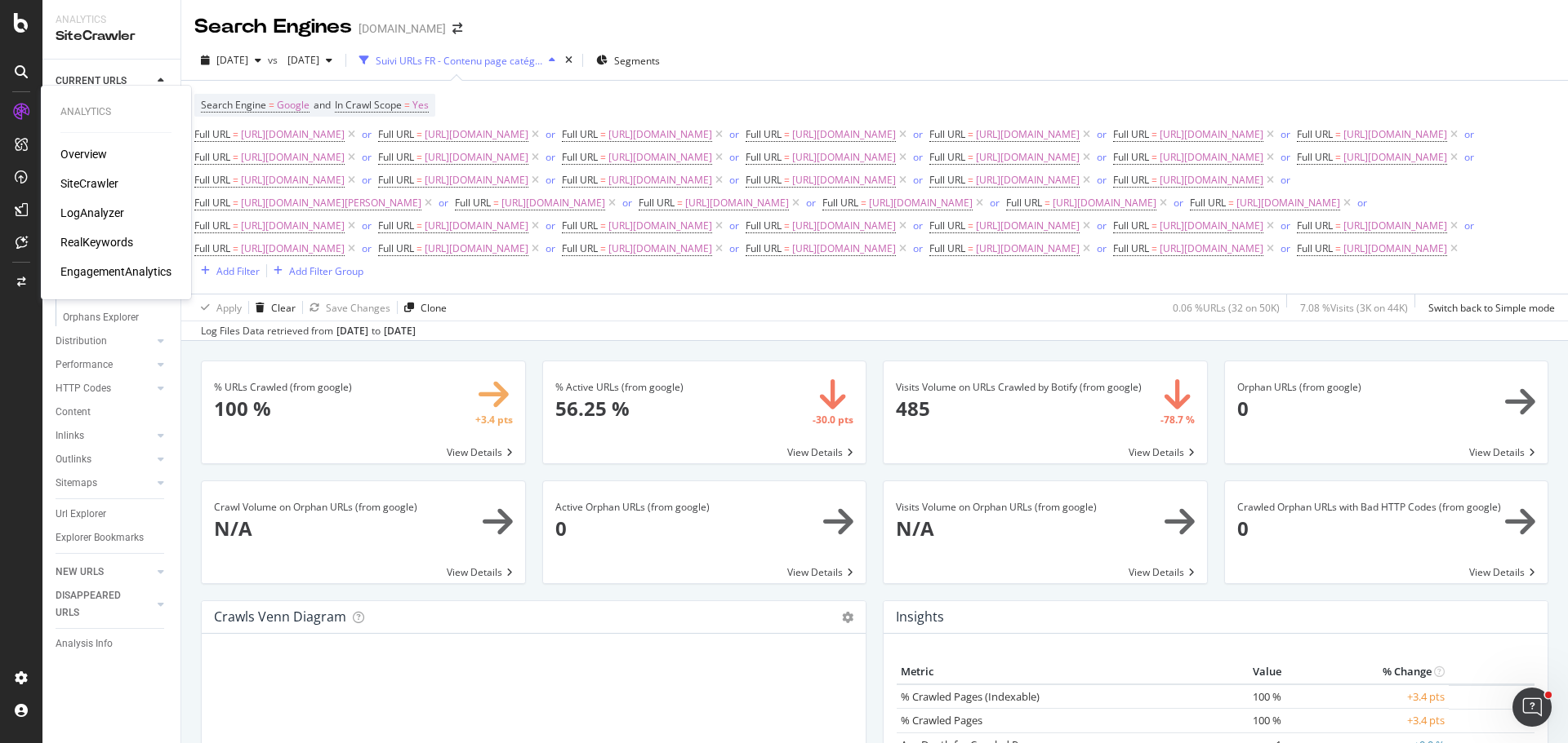
click at [112, 237] on div "RealKeywords" at bounding box center [96, 242] width 72 height 16
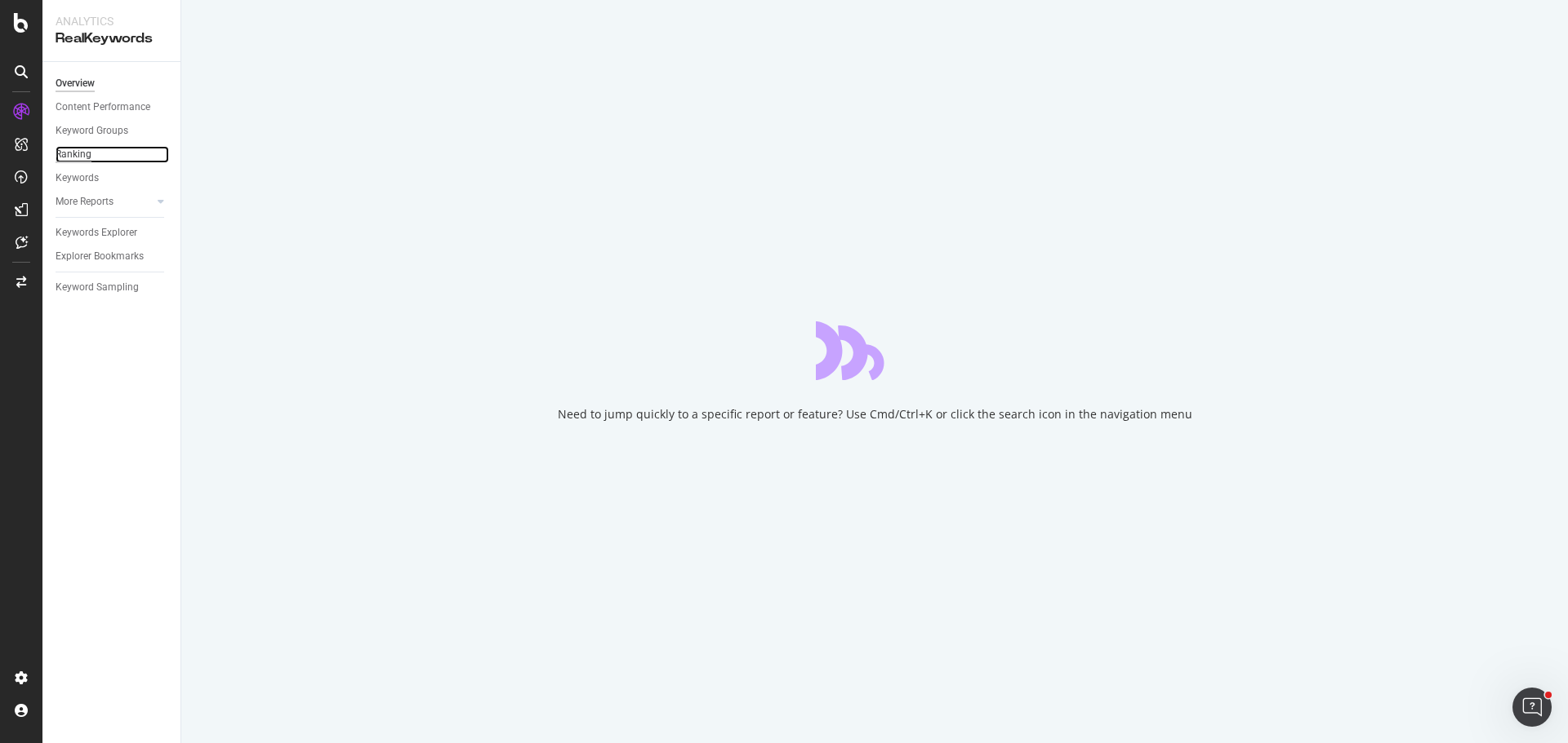
click at [83, 151] on div "Ranking" at bounding box center [73, 155] width 36 height 17
click at [74, 87] on div "Overview" at bounding box center [75, 84] width 40 height 17
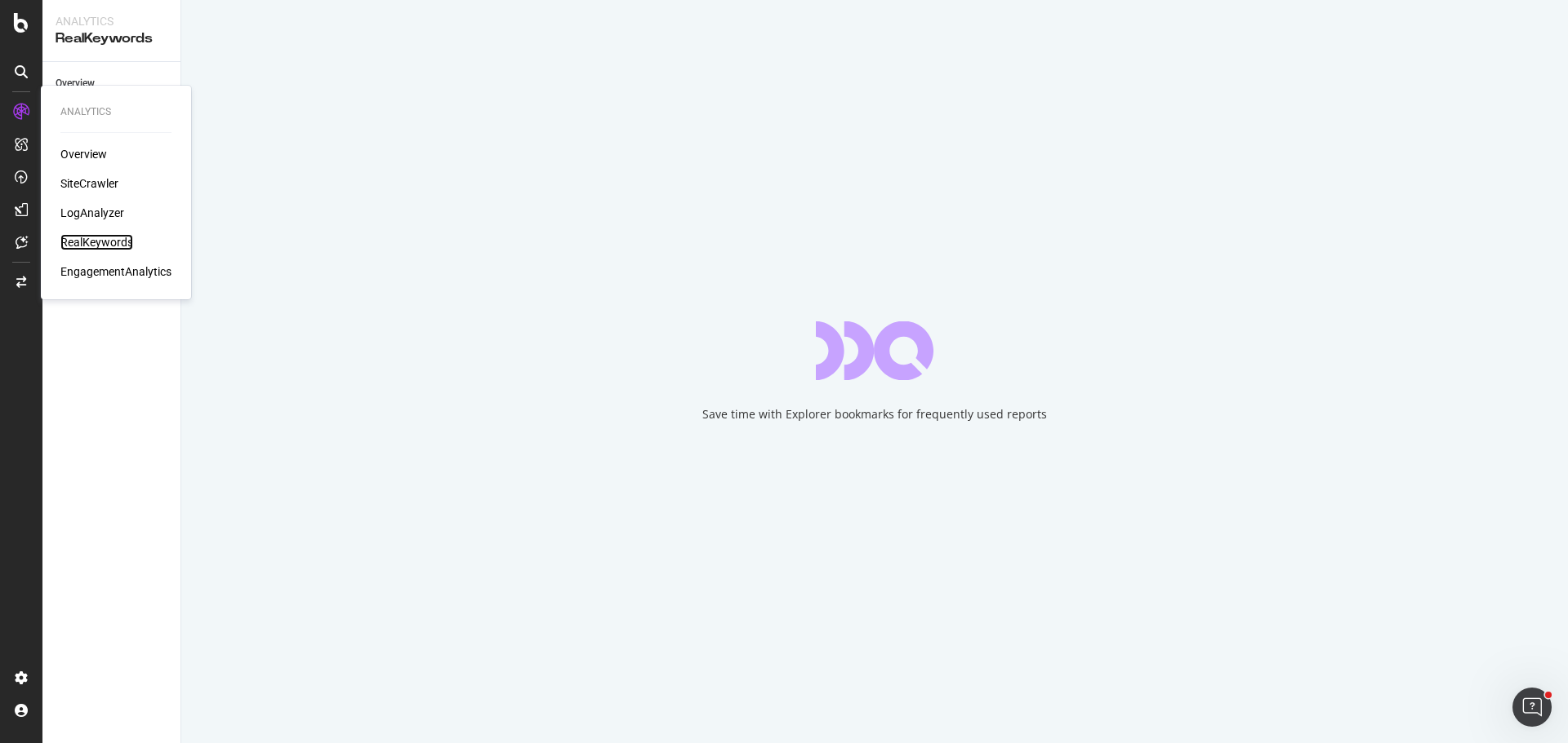
click at [92, 241] on div "RealKeywords" at bounding box center [96, 242] width 72 height 16
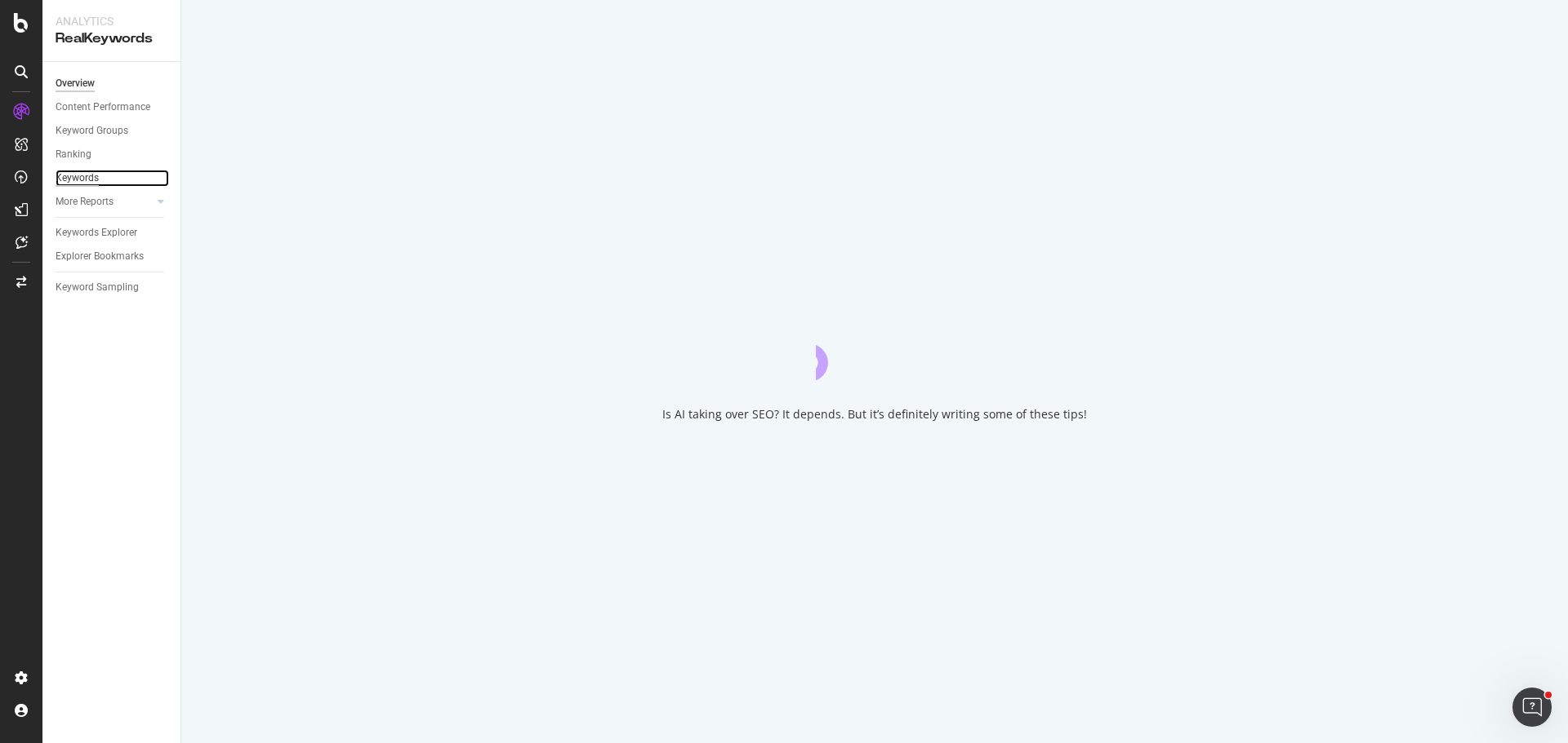
click at [82, 177] on div "Keywords" at bounding box center [77, 178] width 43 height 17
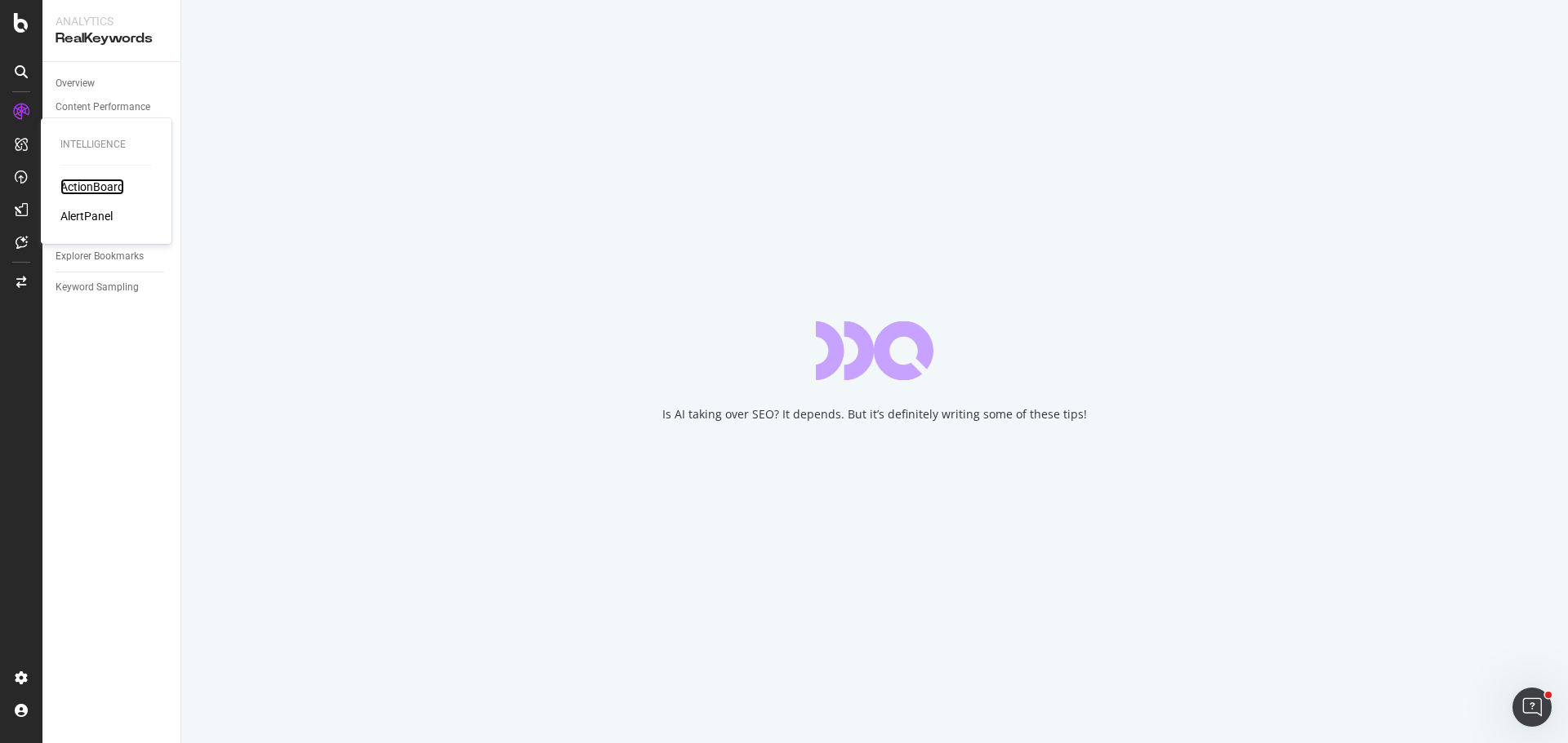
click at [104, 189] on div "ActionBoard" at bounding box center [93, 186] width 64 height 16
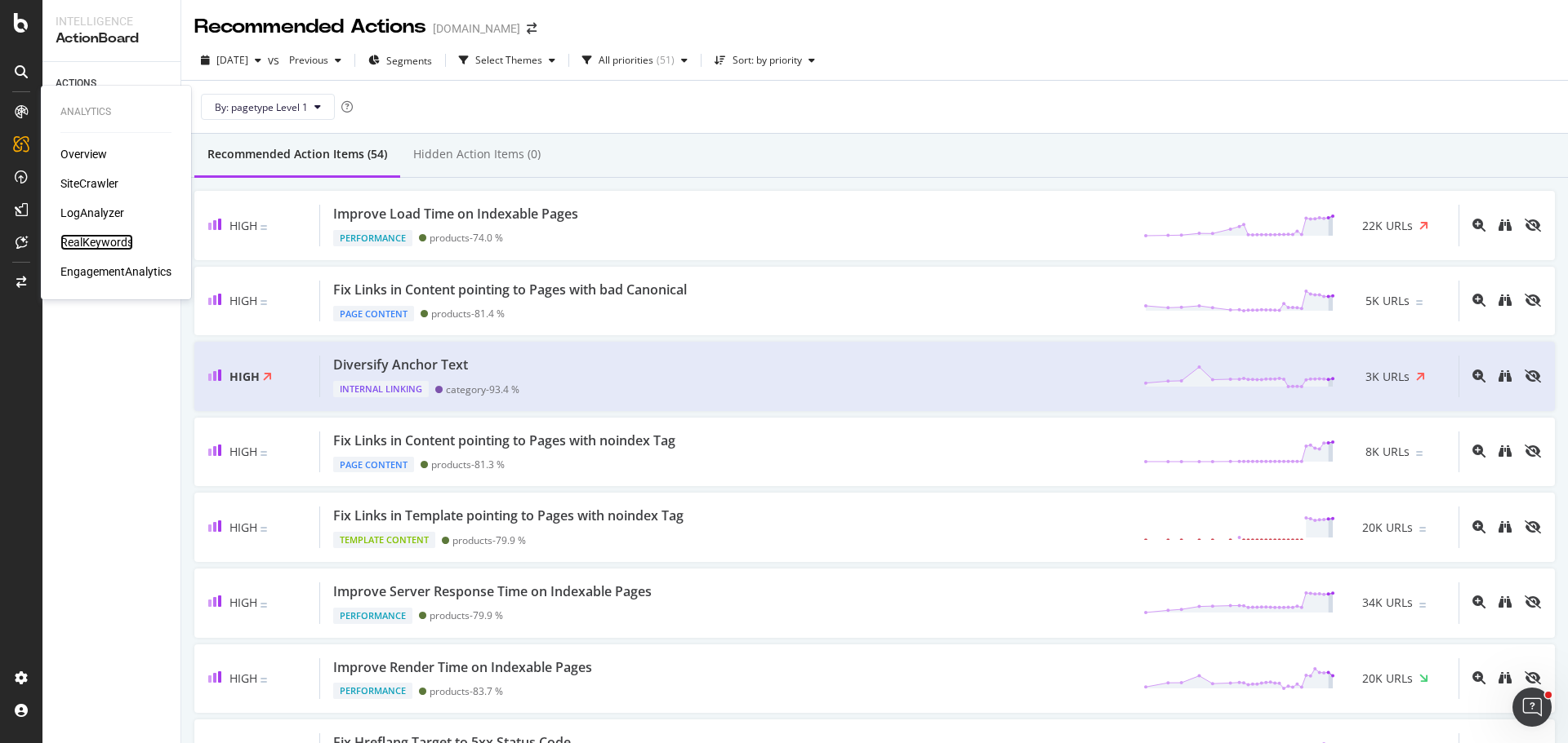
click at [115, 242] on div "RealKeywords" at bounding box center [96, 242] width 72 height 16
